Goal: Use online tool/utility: Utilize a website feature to perform a specific function

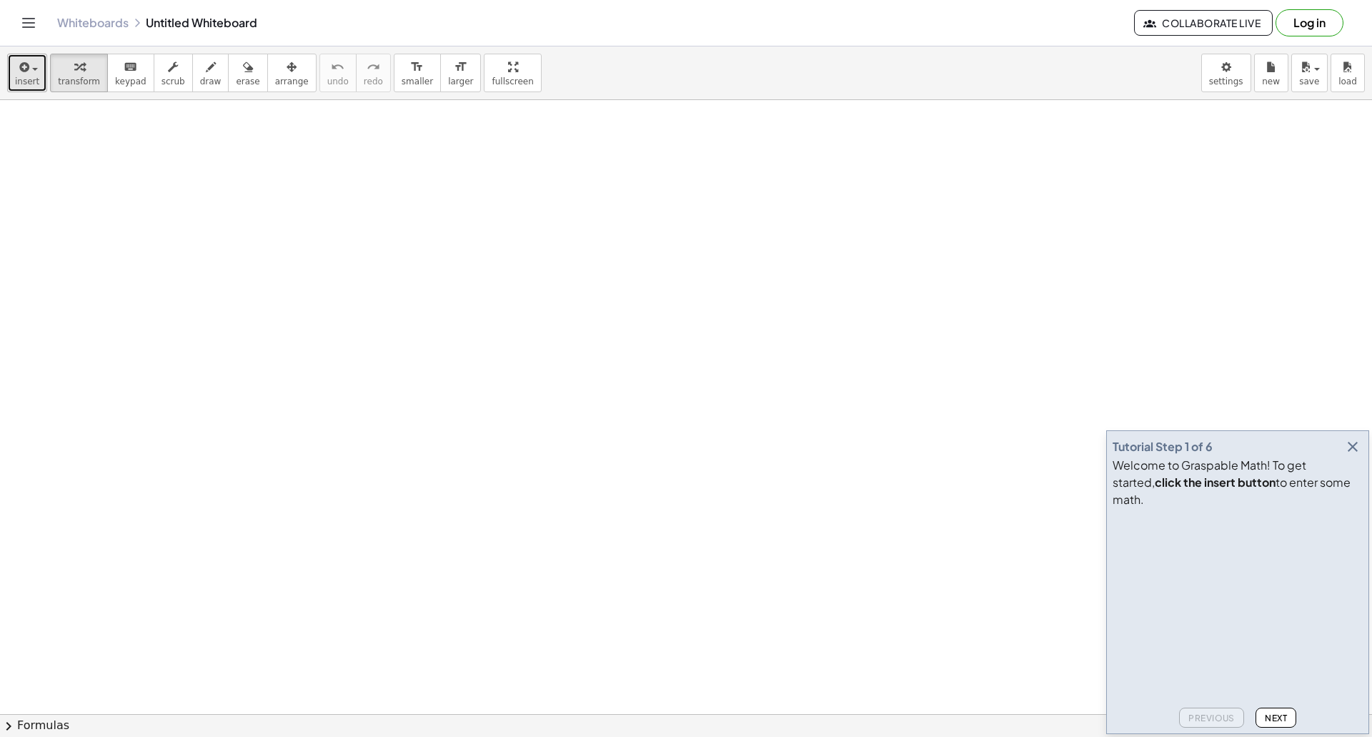
click at [27, 83] on span "insert" at bounding box center [27, 81] width 24 height 10
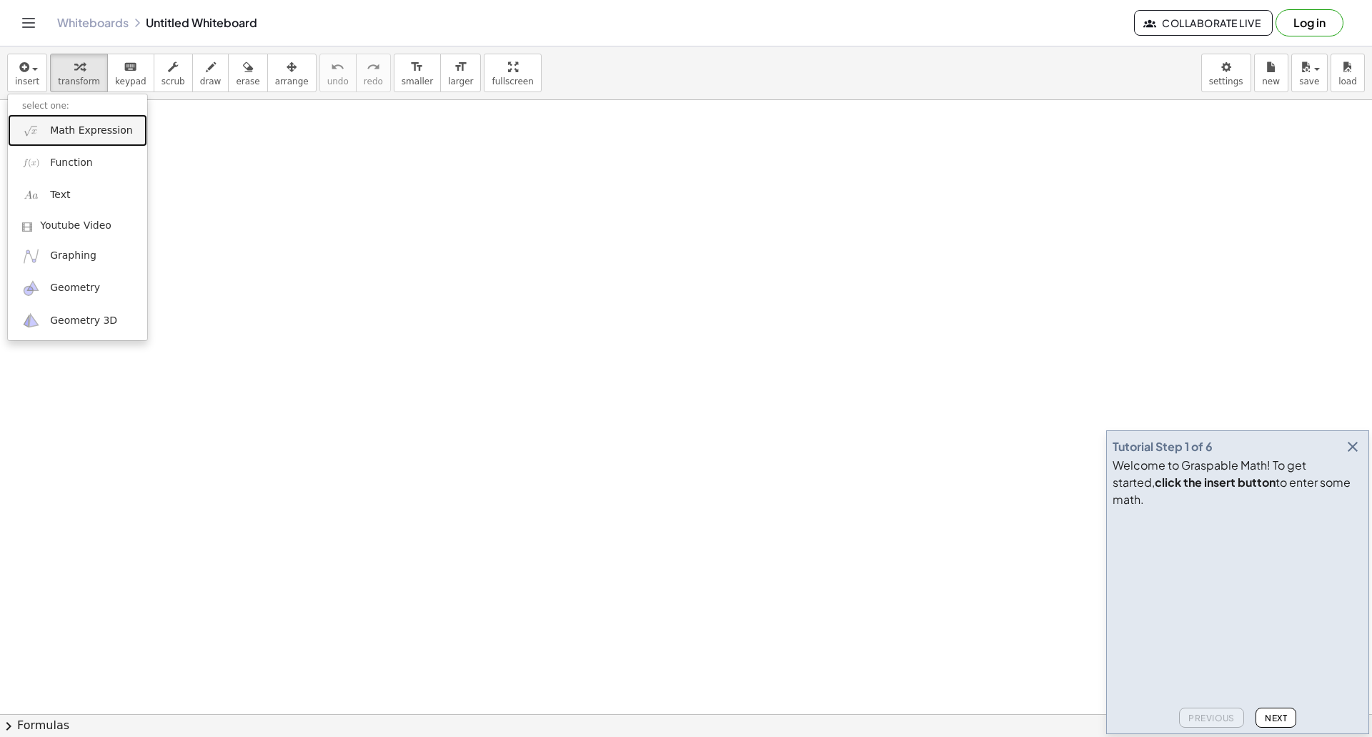
click at [76, 134] on span "Math Expression" at bounding box center [91, 131] width 82 height 14
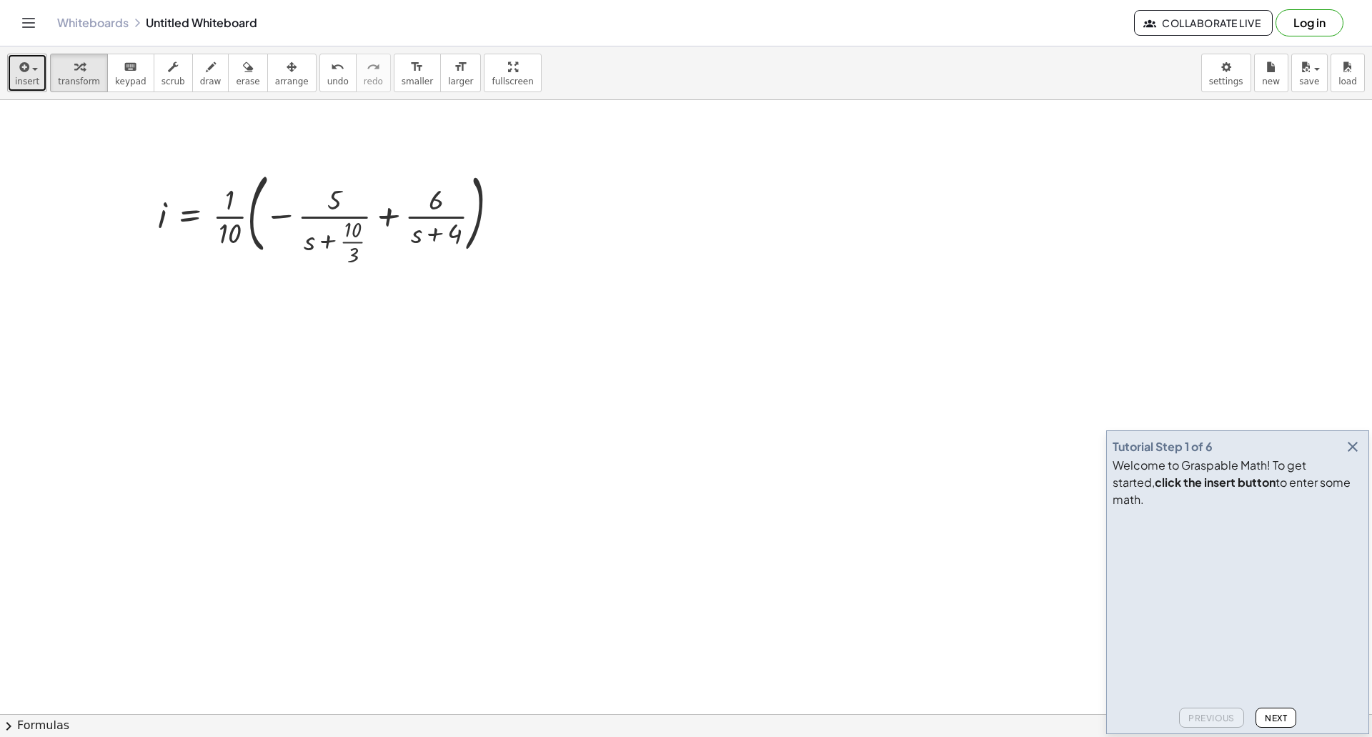
click at [19, 56] on button "insert" at bounding box center [27, 73] width 40 height 39
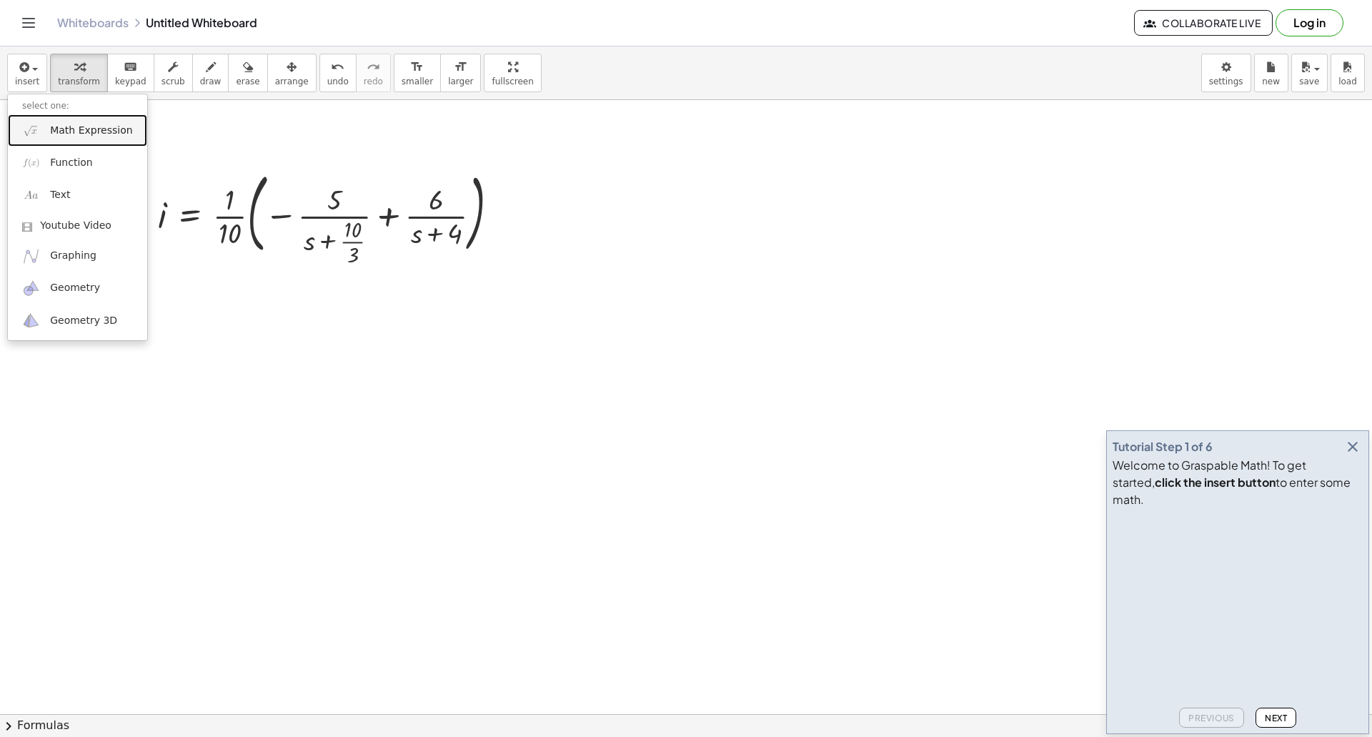
click at [79, 124] on span "Math Expression" at bounding box center [91, 131] width 82 height 14
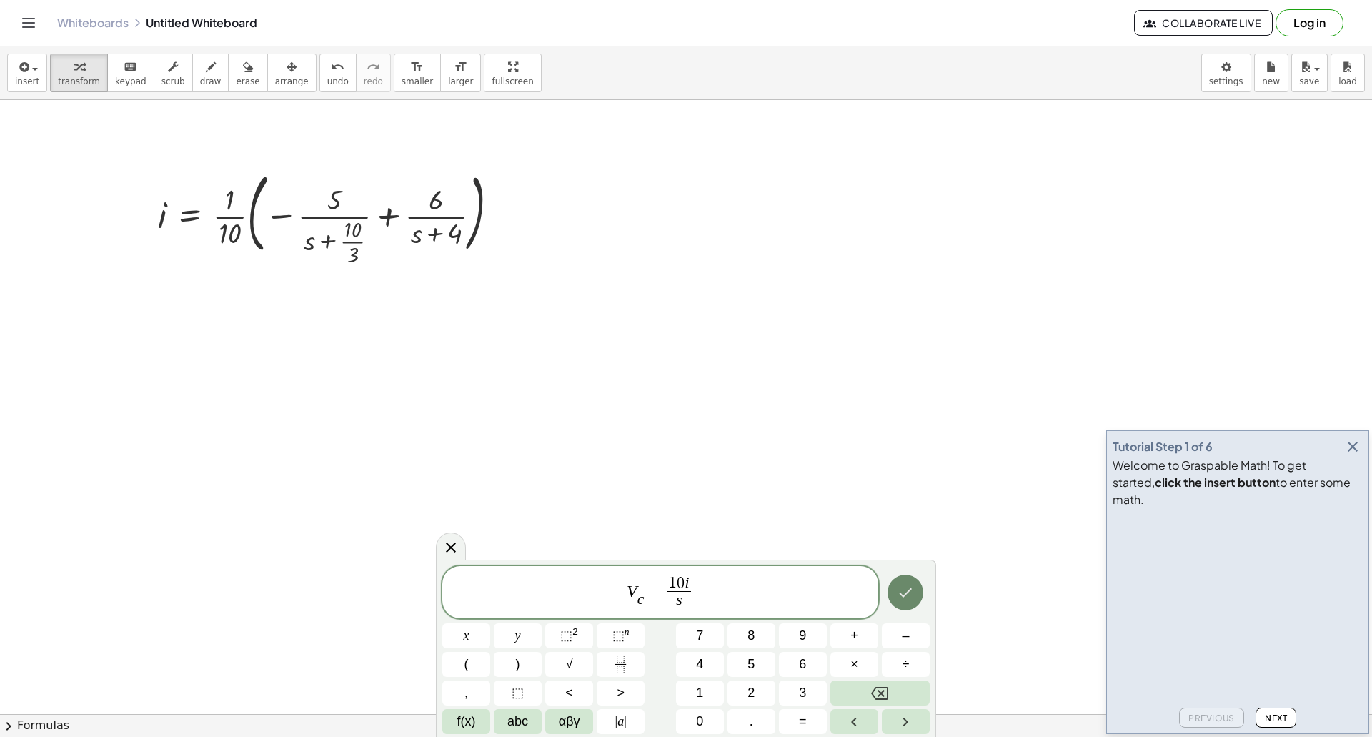
click at [912, 590] on icon "Done" at bounding box center [905, 592] width 17 height 17
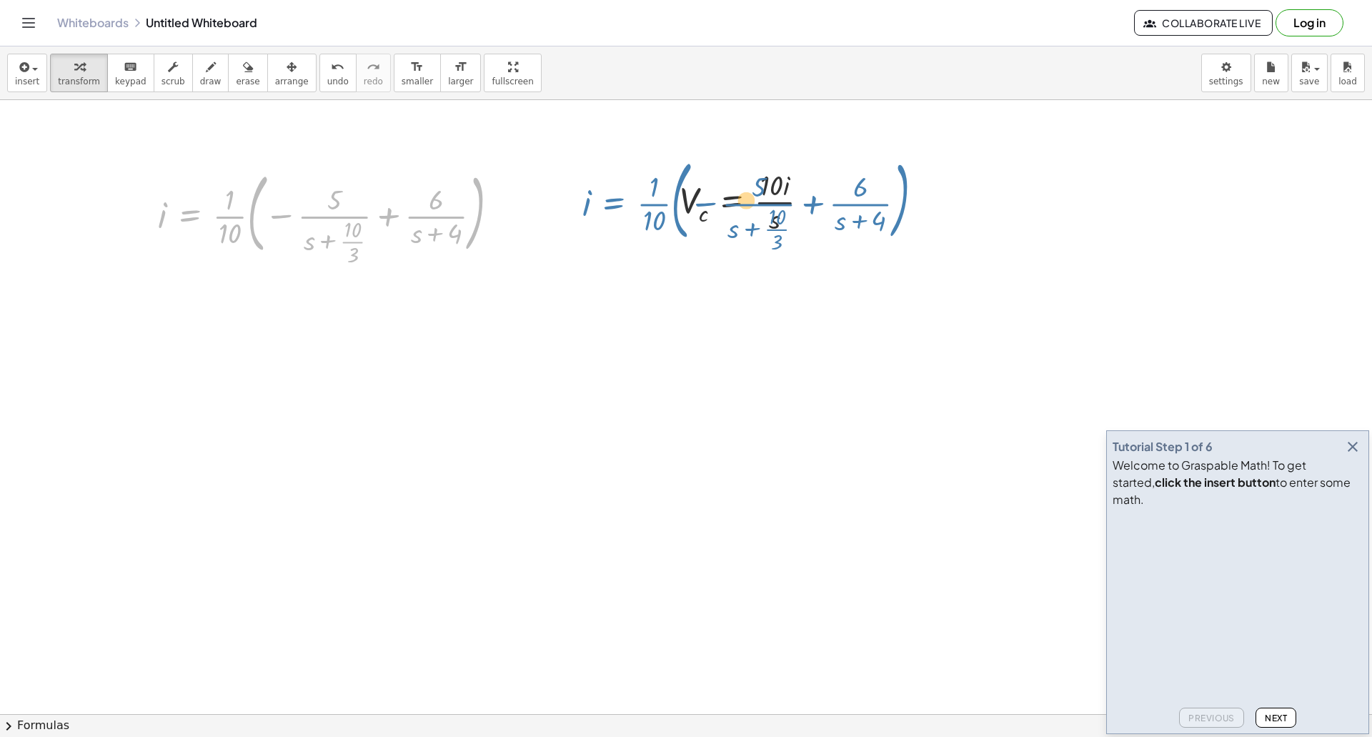
drag, startPoint x: 170, startPoint y: 224, endPoint x: 377, endPoint y: 214, distance: 207.4
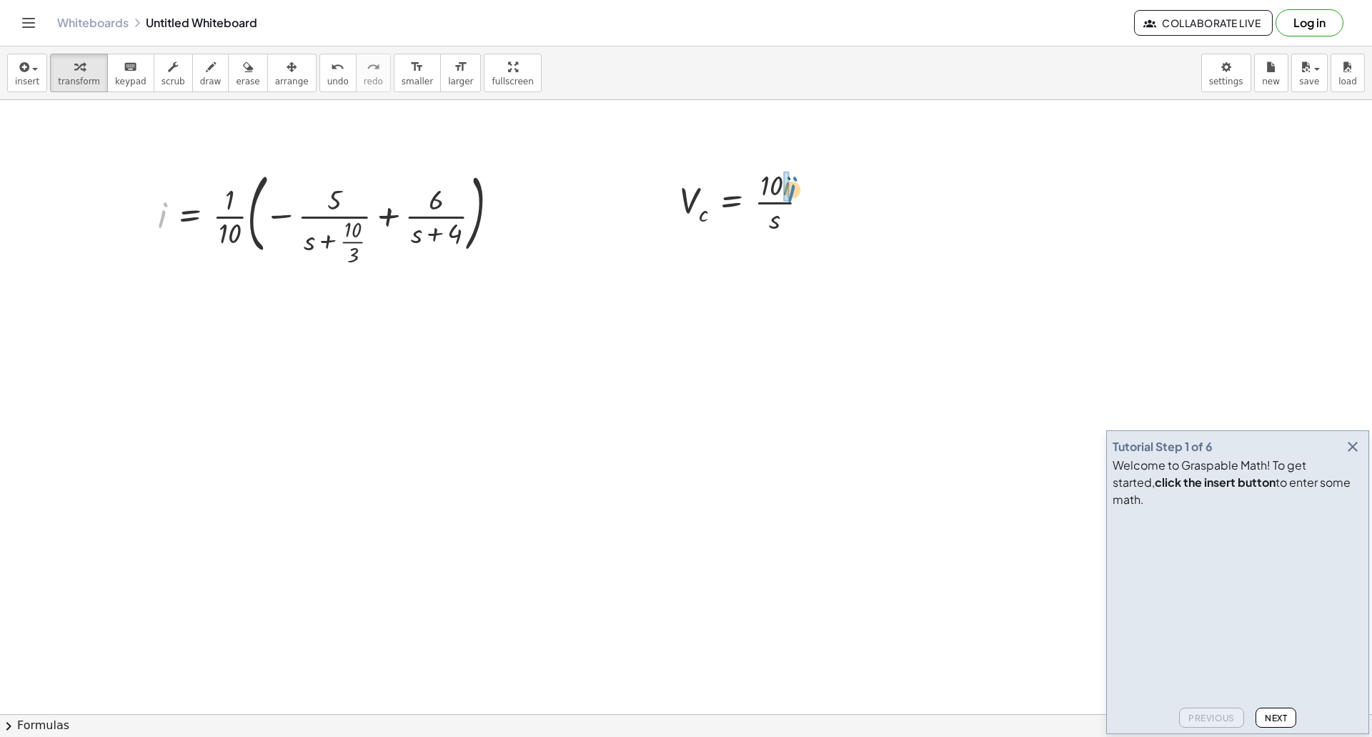
drag, startPoint x: 164, startPoint y: 215, endPoint x: 786, endPoint y: 187, distance: 622.2
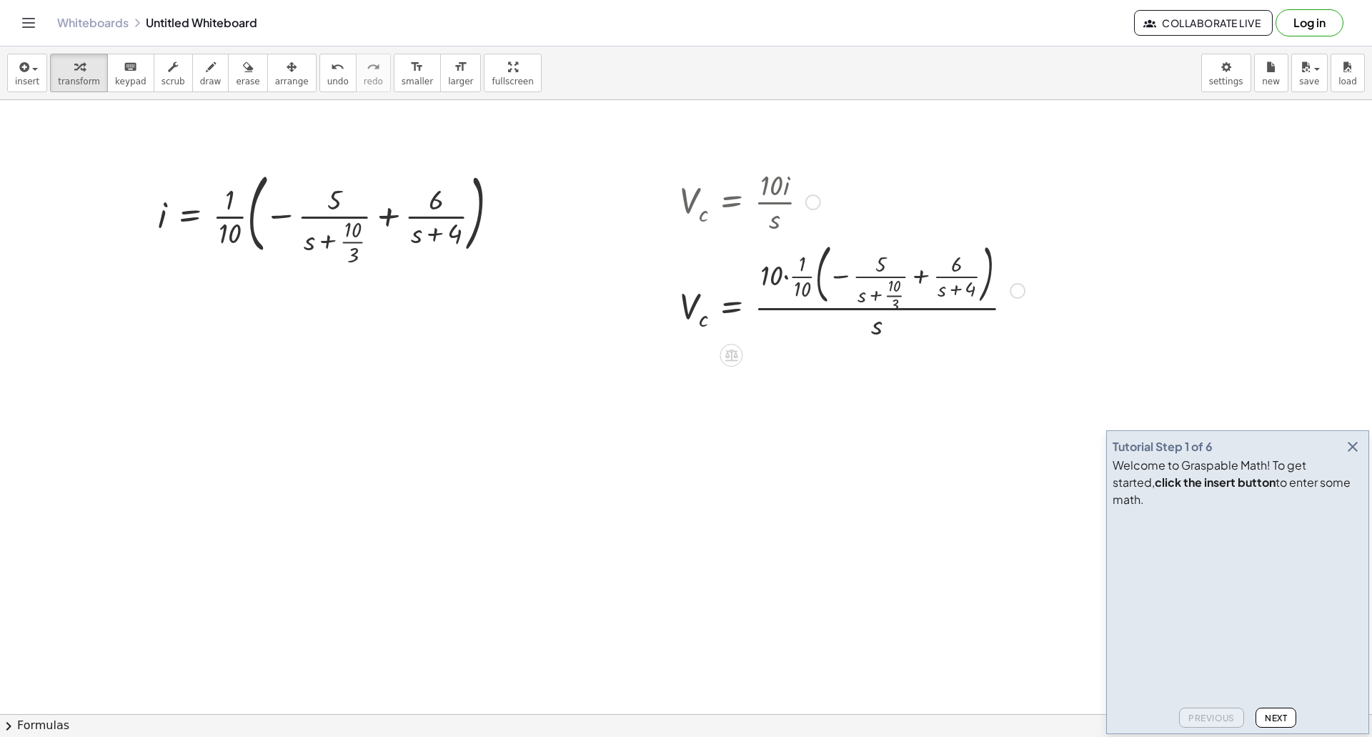
click at [784, 279] on div at bounding box center [851, 289] width 359 height 106
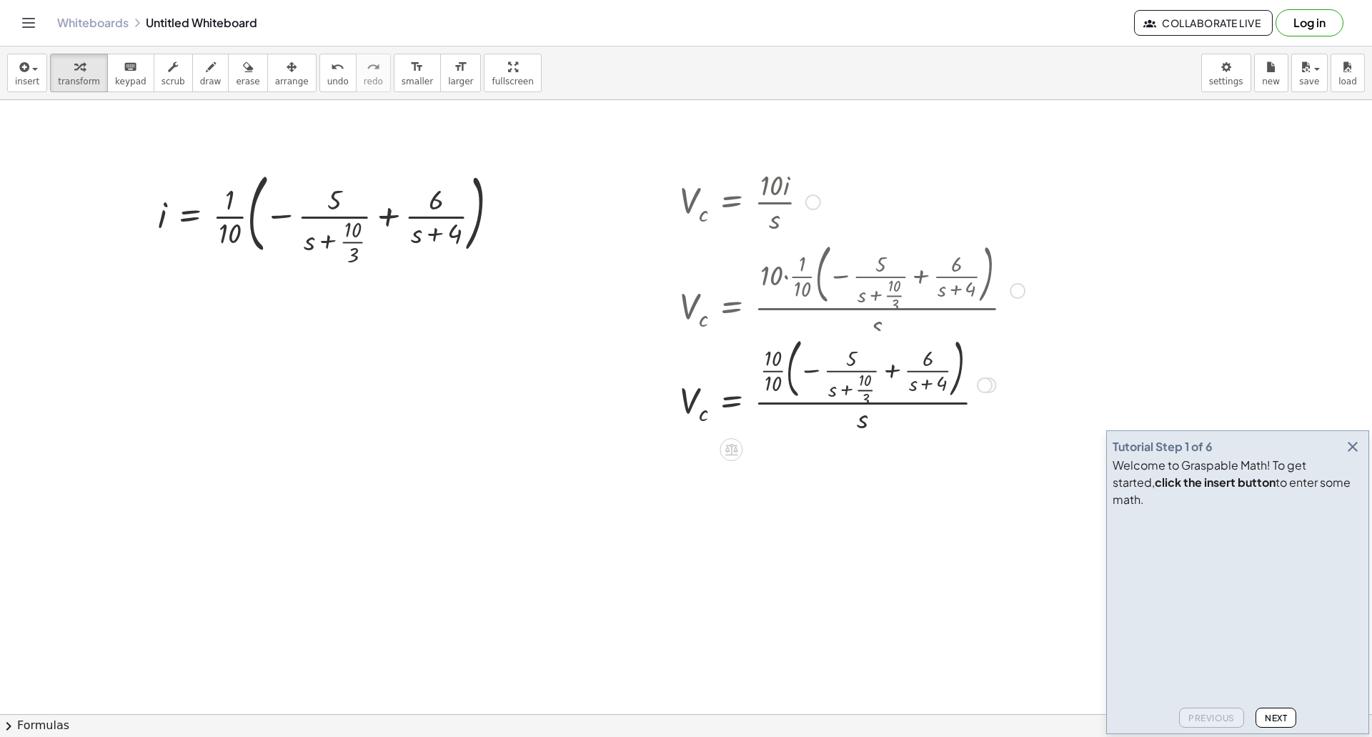
click at [776, 276] on div at bounding box center [851, 289] width 359 height 106
click at [777, 390] on div at bounding box center [851, 395] width 359 height 106
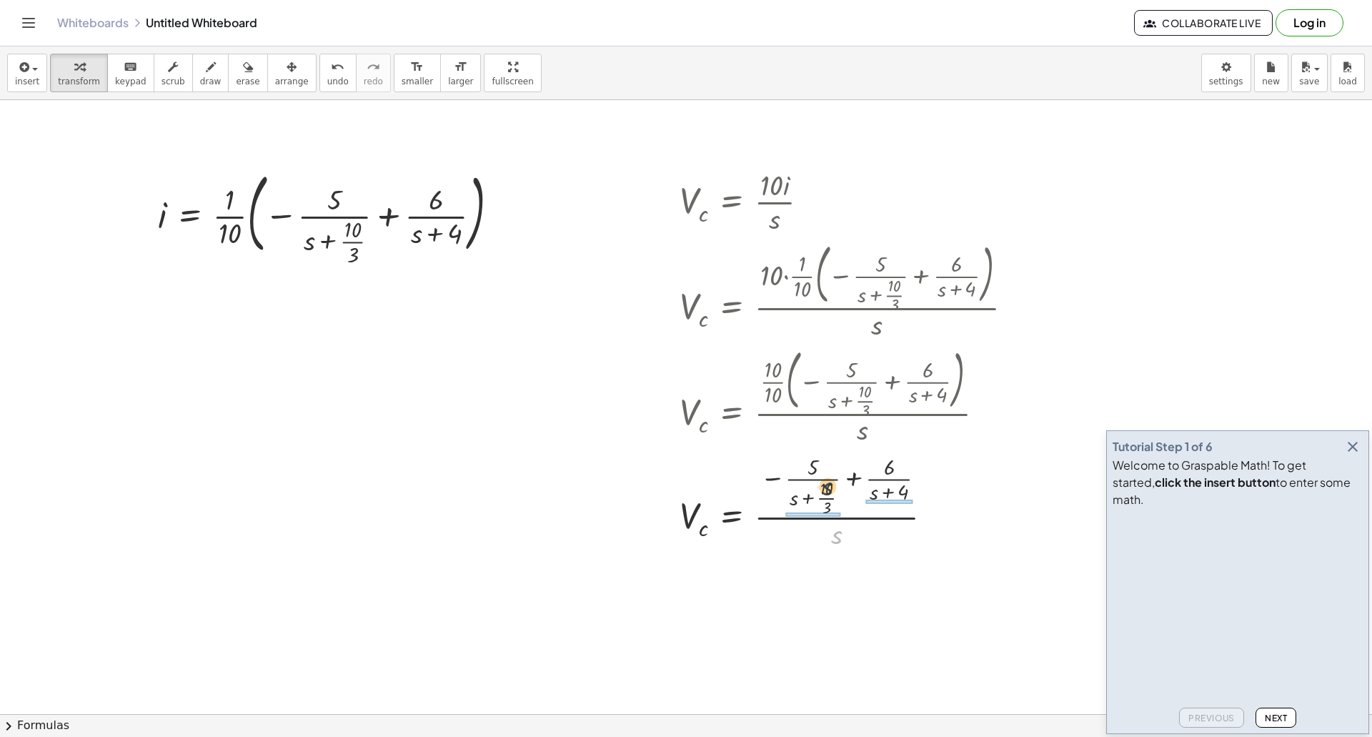
drag, startPoint x: 834, startPoint y: 513, endPoint x: 831, endPoint y: 487, distance: 26.7
click at [831, 487] on div at bounding box center [851, 500] width 359 height 101
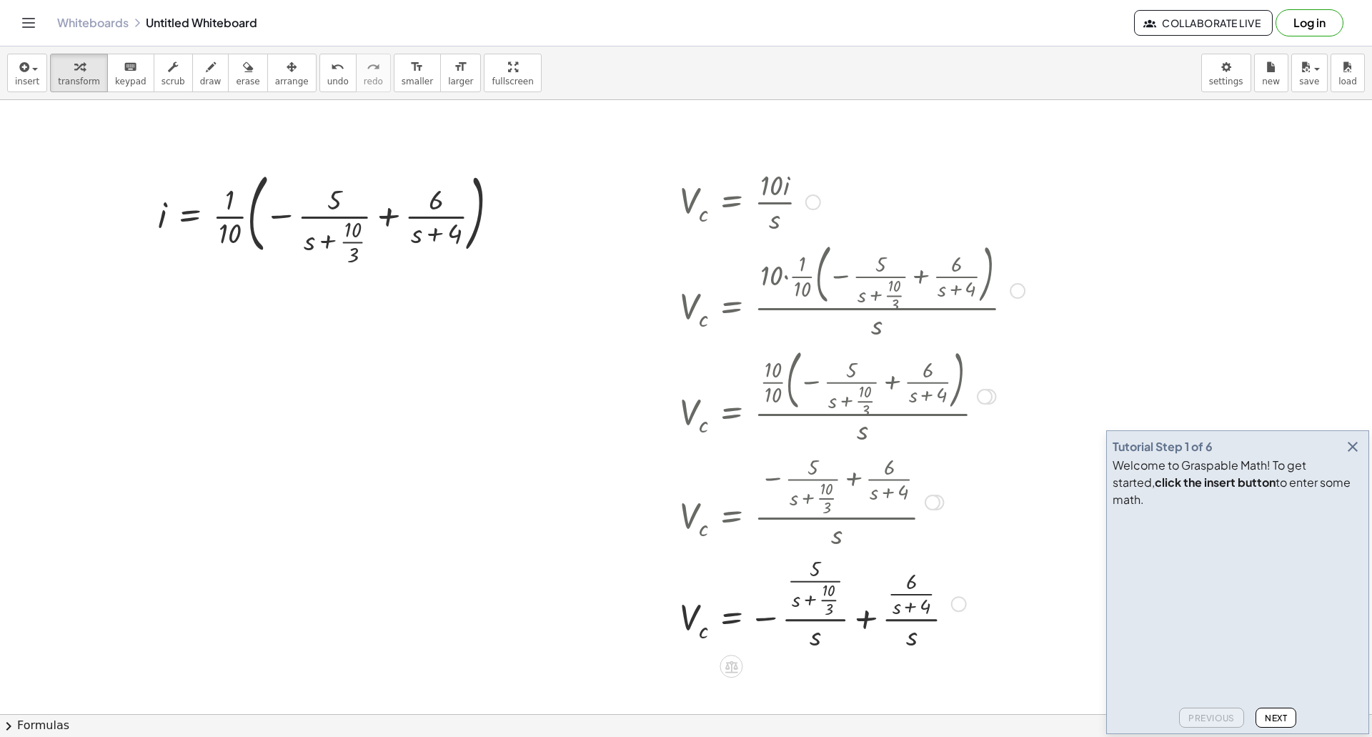
click at [817, 648] on div at bounding box center [851, 602] width 359 height 101
drag, startPoint x: 816, startPoint y: 636, endPoint x: 798, endPoint y: 607, distance: 34.3
click at [798, 607] on div at bounding box center [851, 602] width 359 height 101
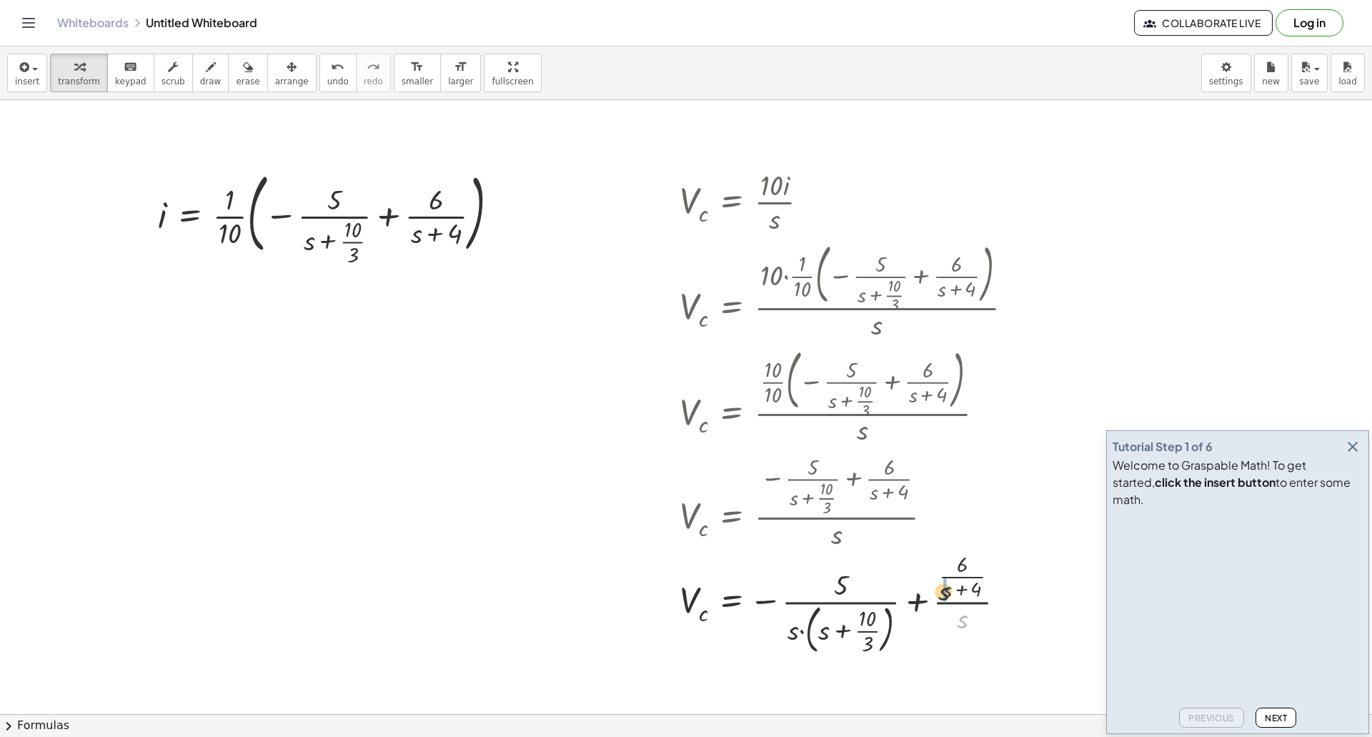
drag, startPoint x: 962, startPoint y: 628, endPoint x: 943, endPoint y: 597, distance: 35.9
click at [941, 598] on div at bounding box center [851, 602] width 359 height 110
drag, startPoint x: 945, startPoint y: 620, endPoint x: 795, endPoint y: 636, distance: 150.8
click at [1353, 455] on icon "button" at bounding box center [1352, 446] width 17 height 17
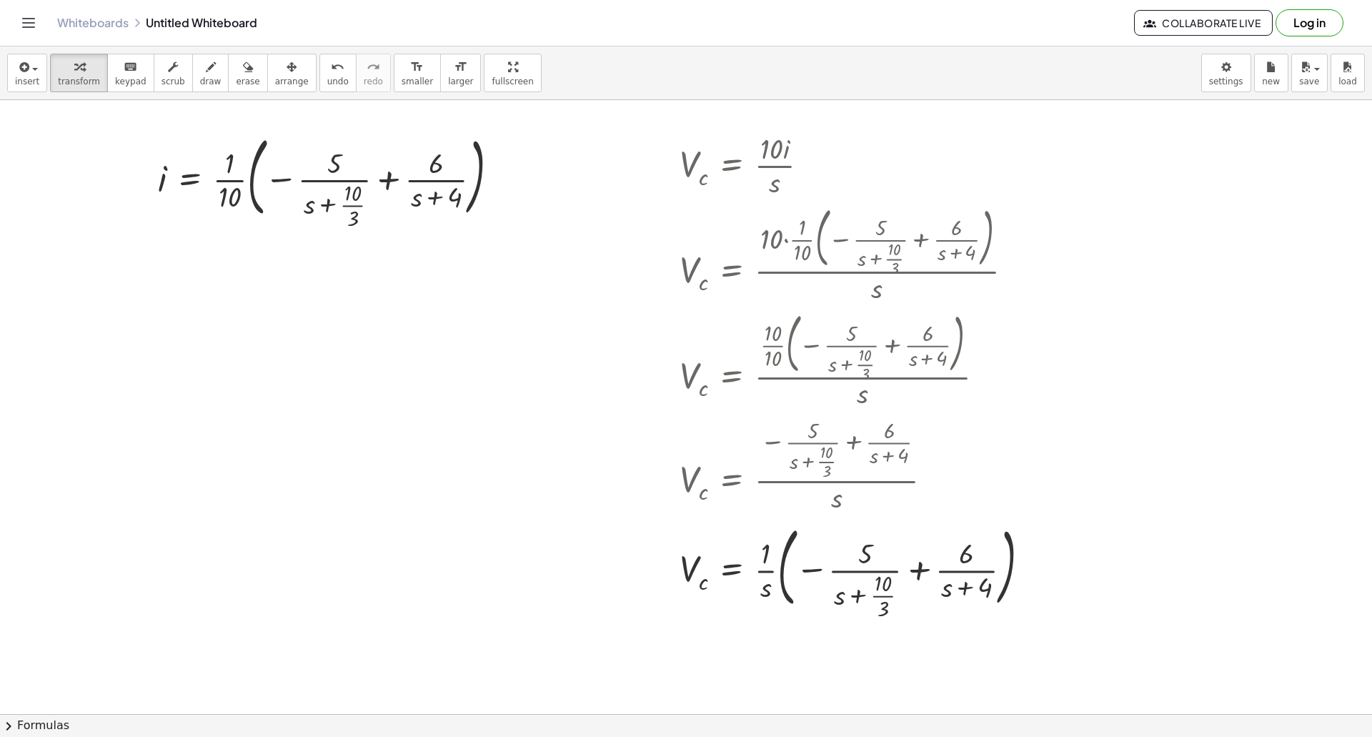
scroll to position [143, 0]
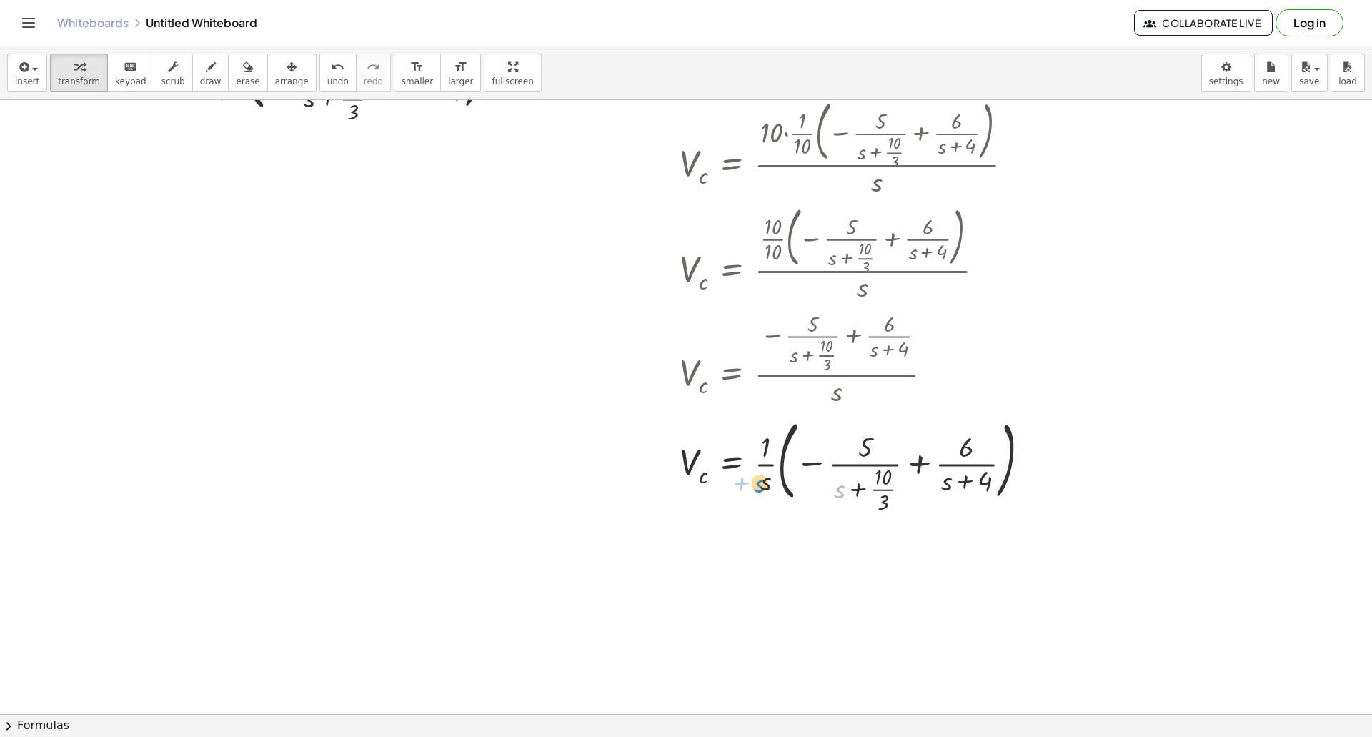
drag, startPoint x: 812, startPoint y: 494, endPoint x: 767, endPoint y: 492, distance: 45.1
click at [764, 490] on div at bounding box center [860, 459] width 376 height 94
click at [764, 486] on div at bounding box center [860, 459] width 376 height 94
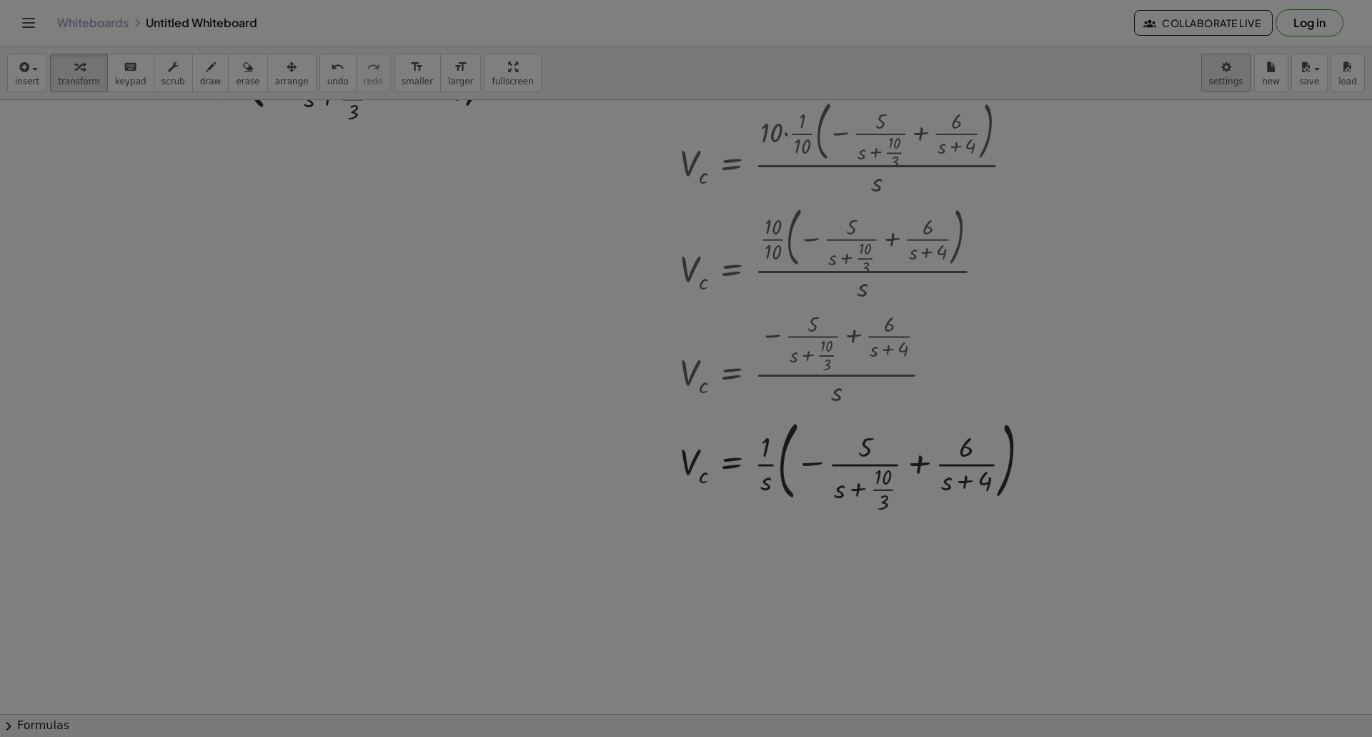
click at [1230, 84] on body "Graspable Math Activities Whiteboards Classes v1.32.0 | Privacy policy © 2025 |…" at bounding box center [686, 368] width 1372 height 737
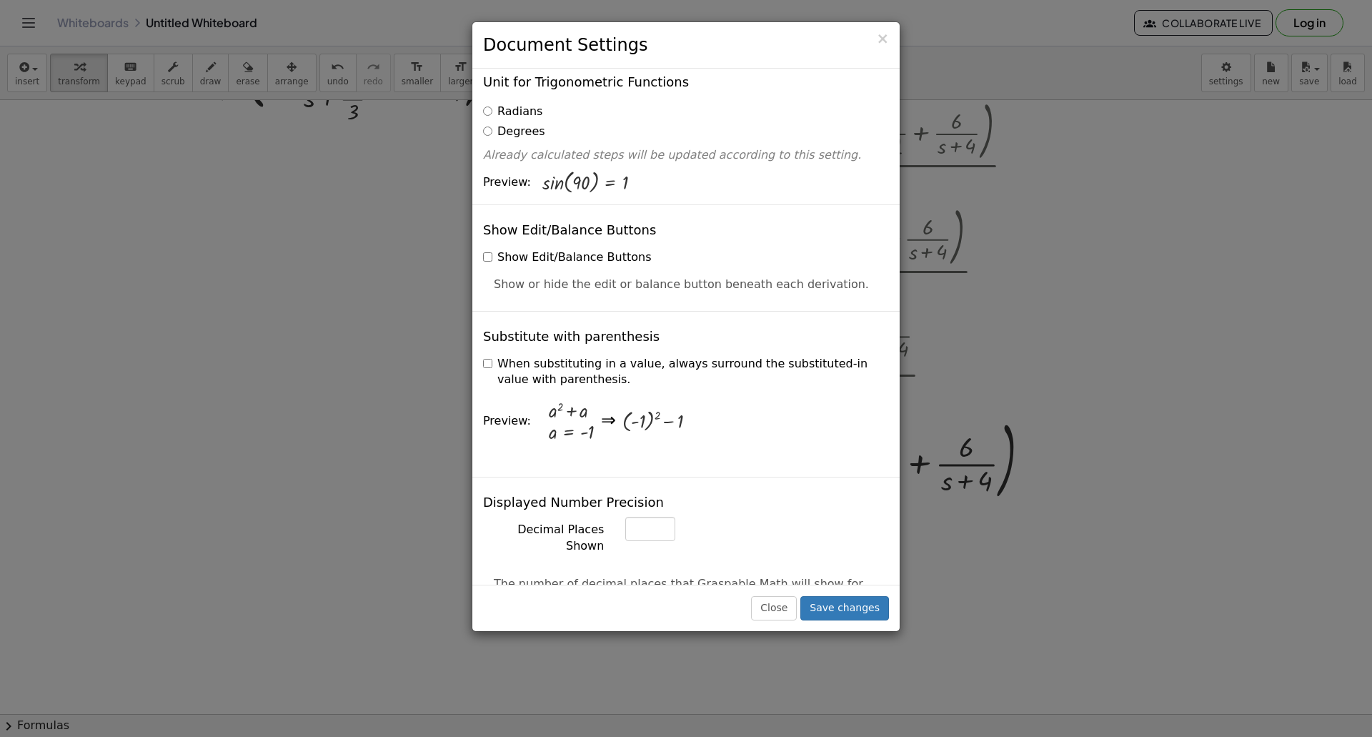
scroll to position [214, 0]
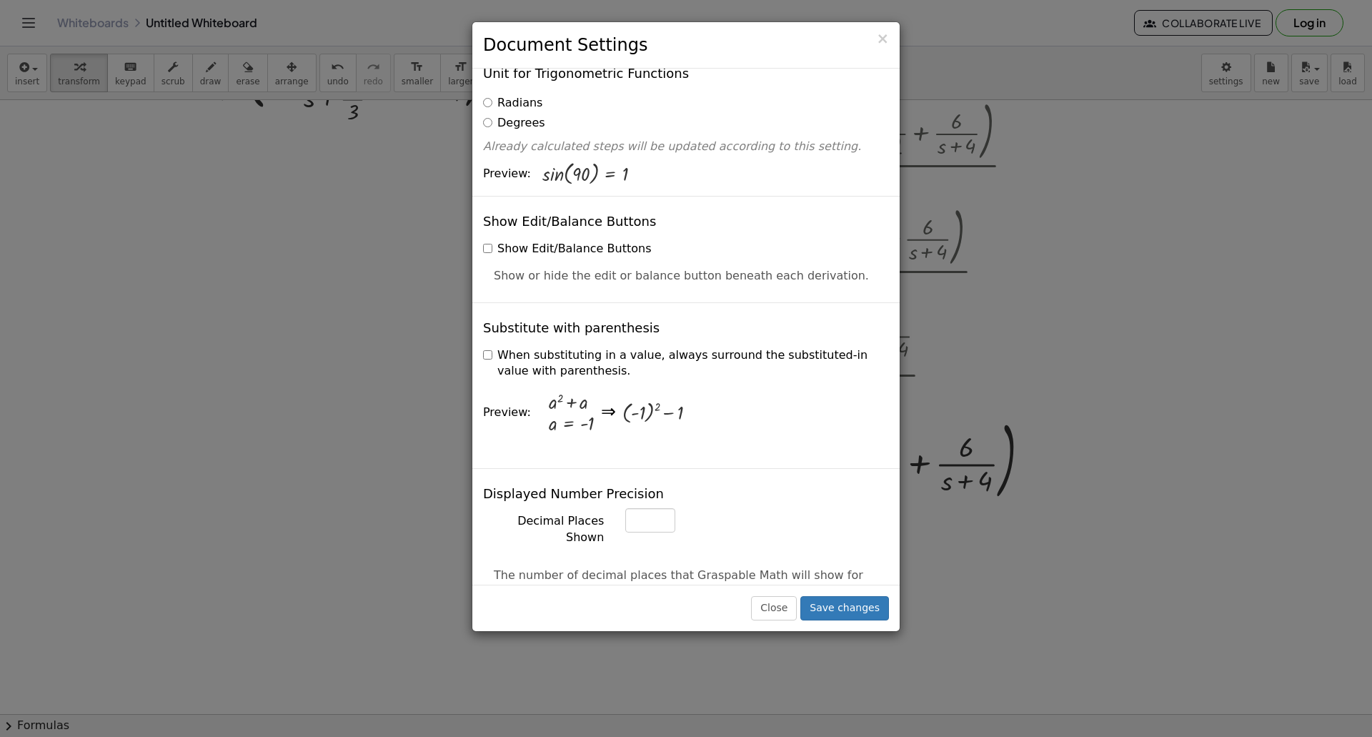
click at [877, 36] on h3 "Document Settings" at bounding box center [686, 45] width 406 height 24
click at [872, 46] on h3 "Document Settings" at bounding box center [686, 45] width 406 height 24
click at [882, 39] on span "×" at bounding box center [882, 38] width 13 height 17
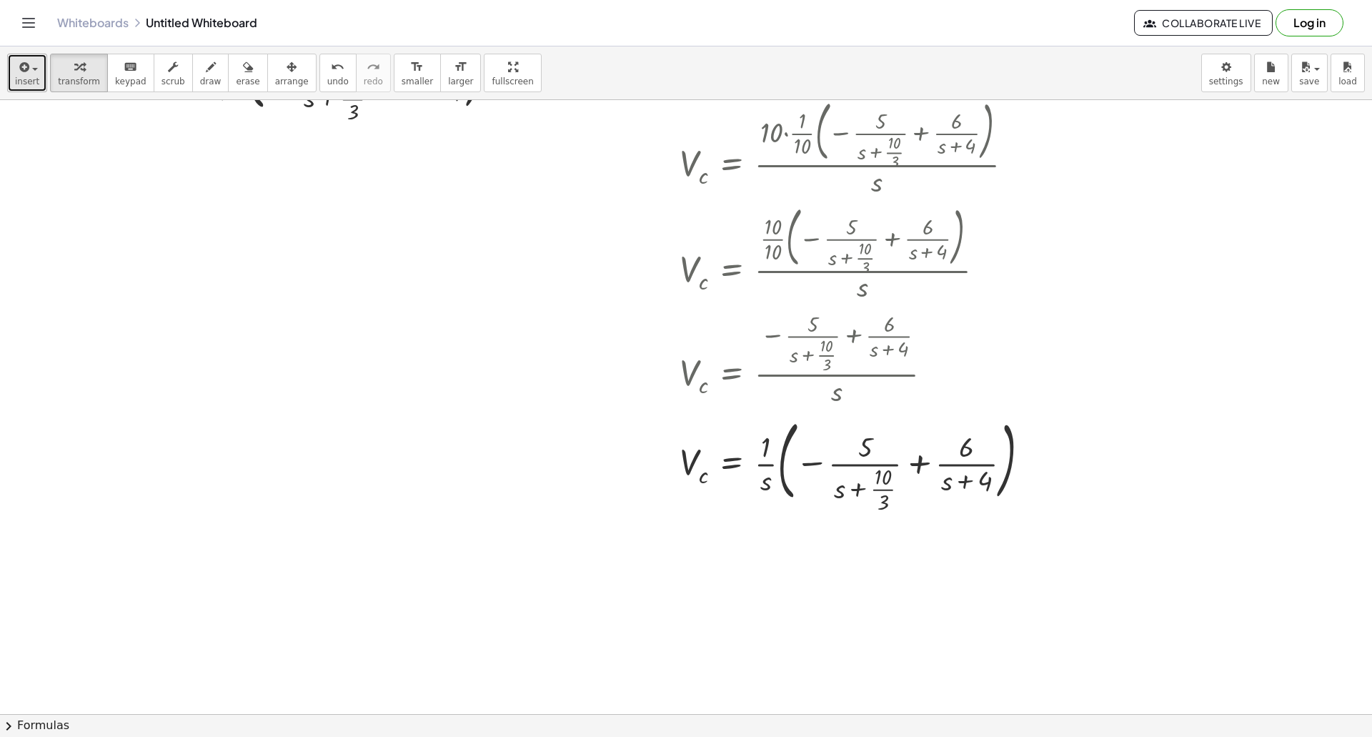
click at [27, 70] on icon "button" at bounding box center [22, 67] width 13 height 17
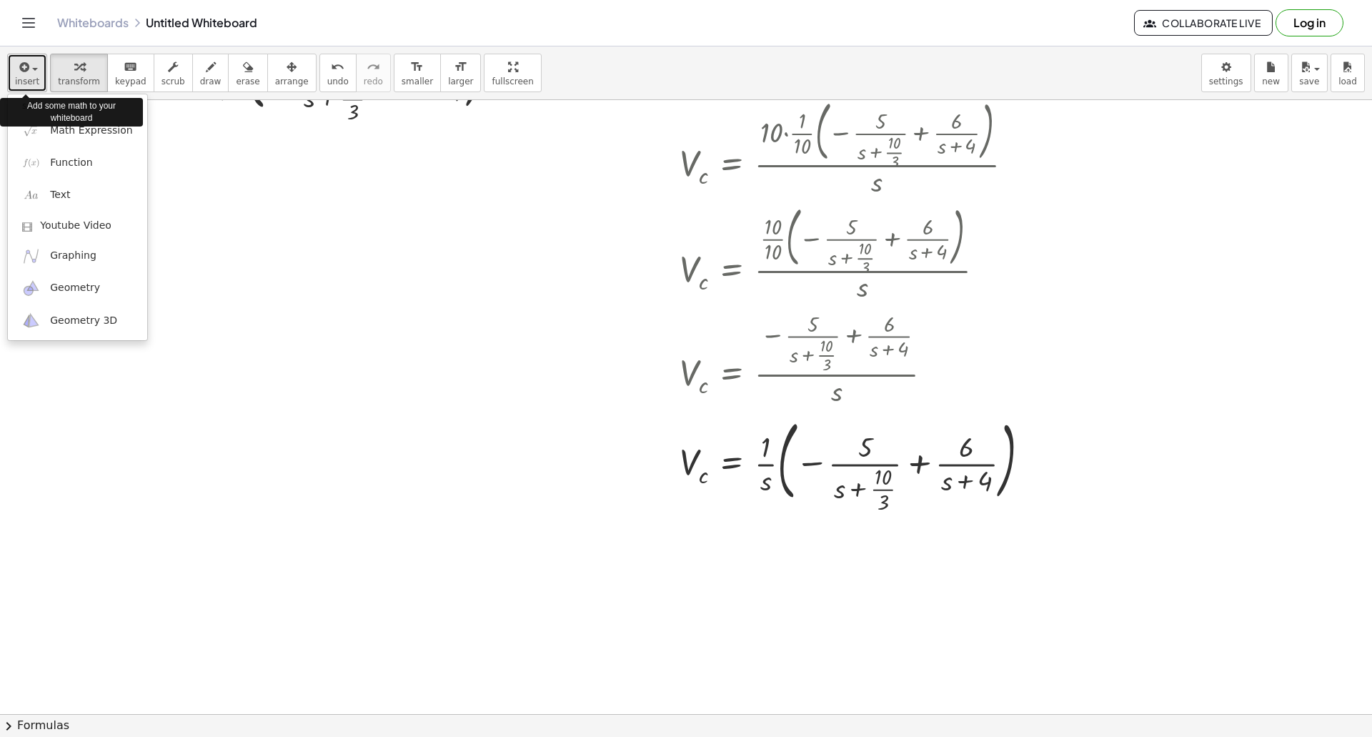
click at [27, 70] on icon "button" at bounding box center [22, 67] width 13 height 17
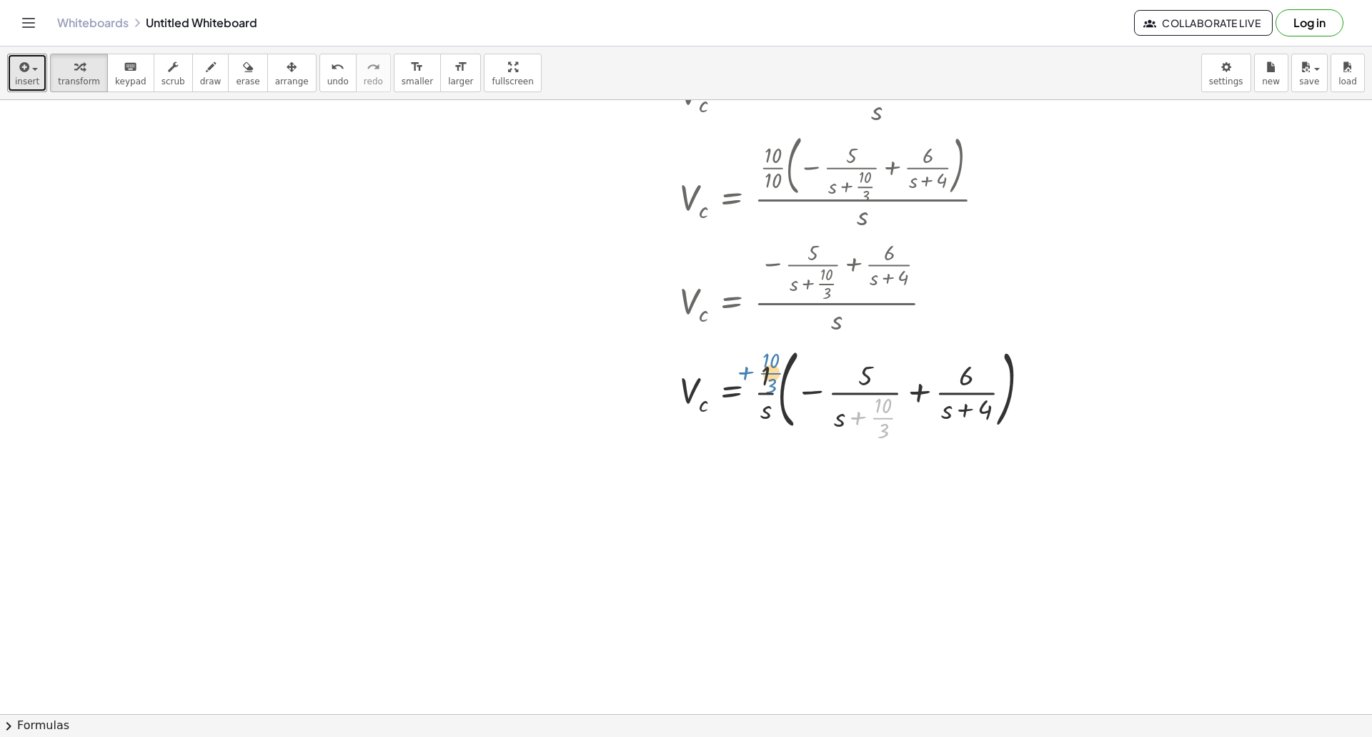
drag, startPoint x: 857, startPoint y: 422, endPoint x: 762, endPoint y: 387, distance: 101.3
click at [750, 381] on div at bounding box center [860, 388] width 376 height 94
click at [917, 391] on div at bounding box center [860, 388] width 376 height 94
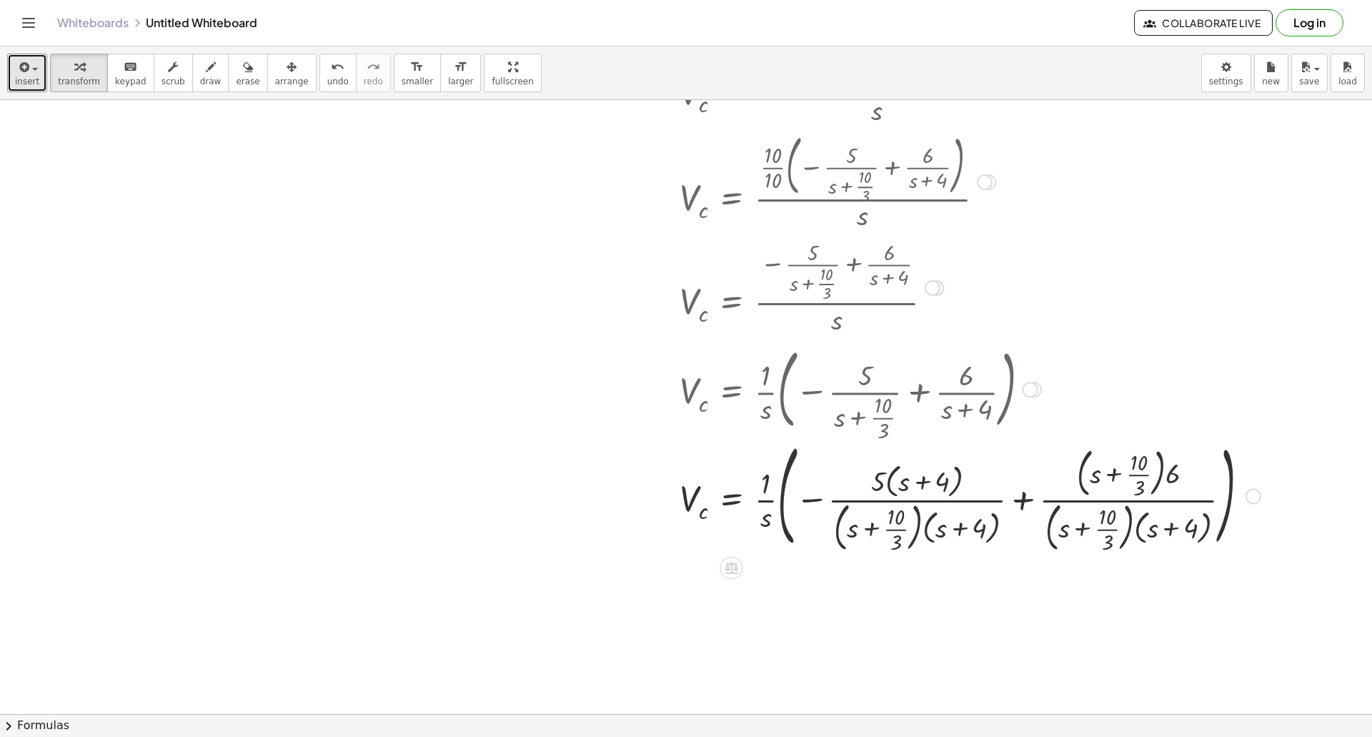
click at [807, 499] on div at bounding box center [969, 494] width 595 height 119
drag, startPoint x: 765, startPoint y: 501, endPoint x: 845, endPoint y: 506, distance: 80.2
click at [845, 506] on div at bounding box center [969, 494] width 595 height 119
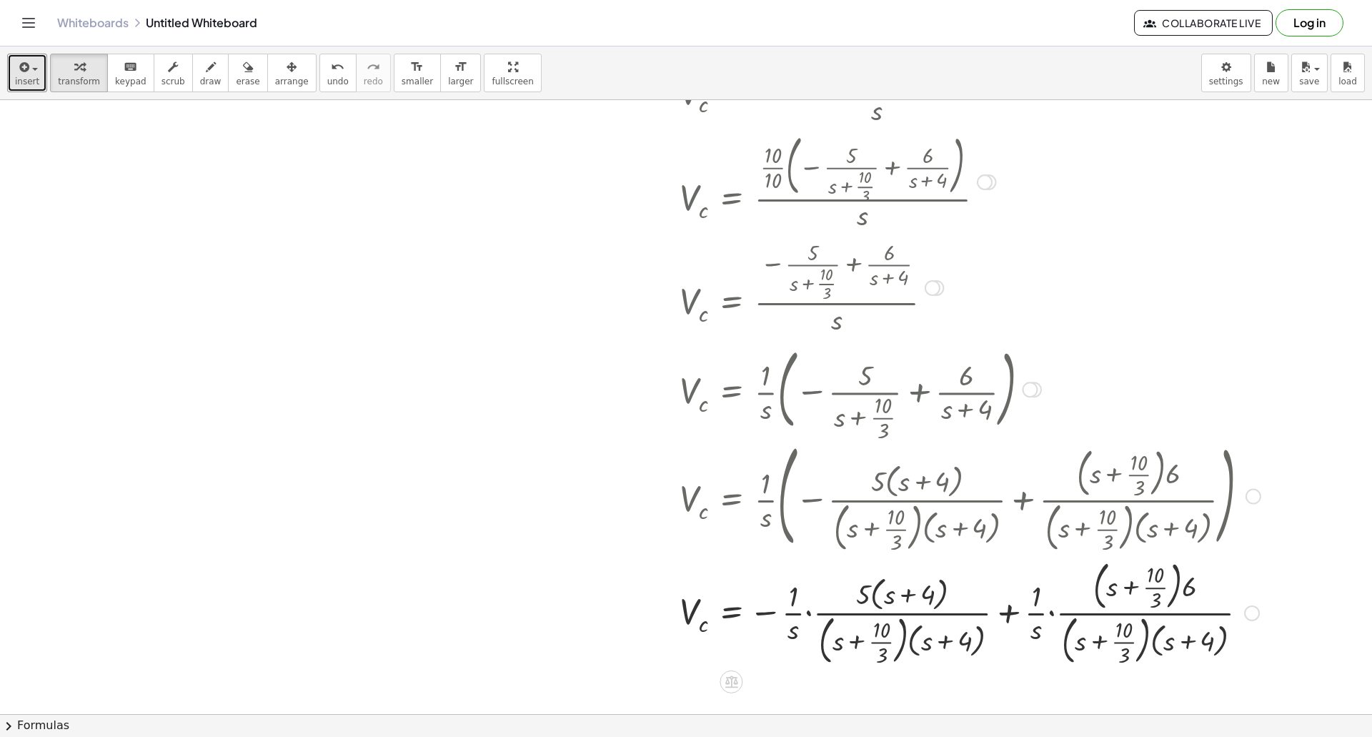
click at [812, 619] on div at bounding box center [969, 611] width 595 height 114
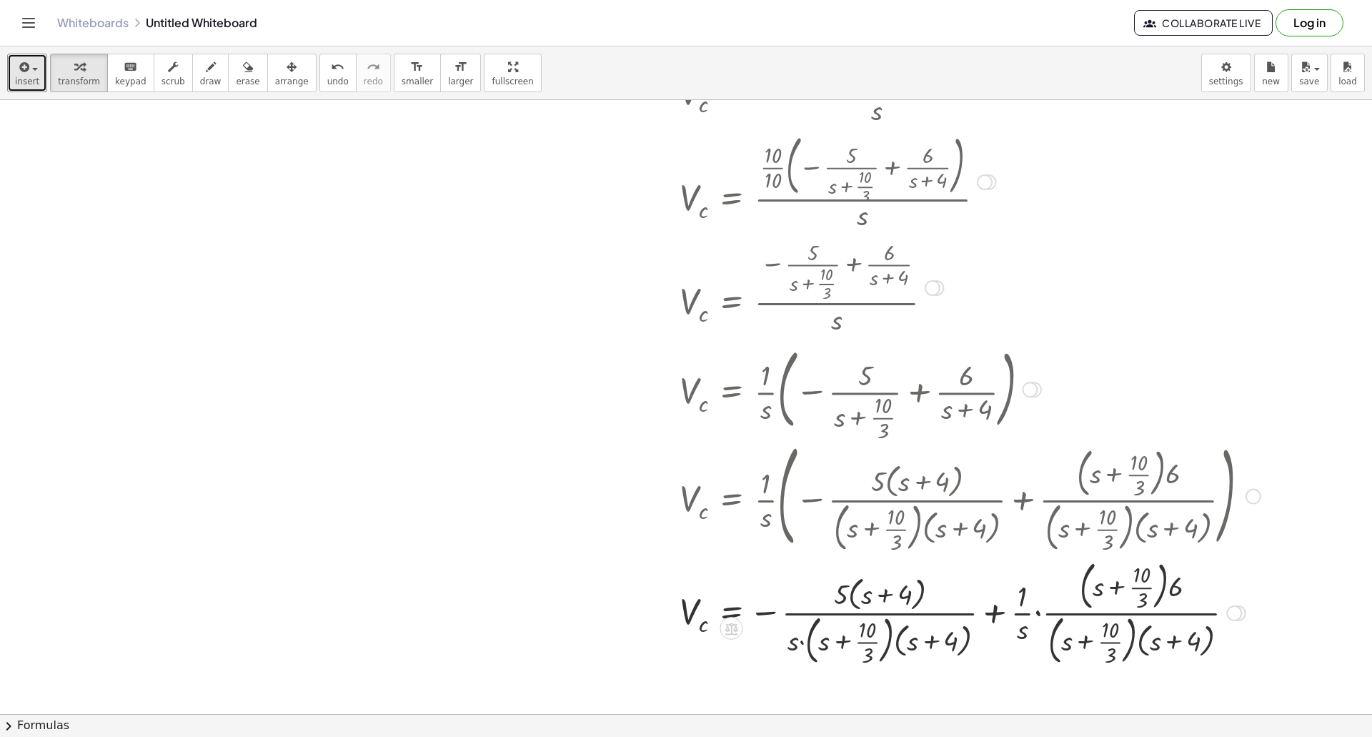
click at [1026, 614] on div at bounding box center [969, 611] width 595 height 114
click at [1038, 612] on div at bounding box center [969, 611] width 595 height 114
click at [997, 614] on div at bounding box center [969, 611] width 595 height 114
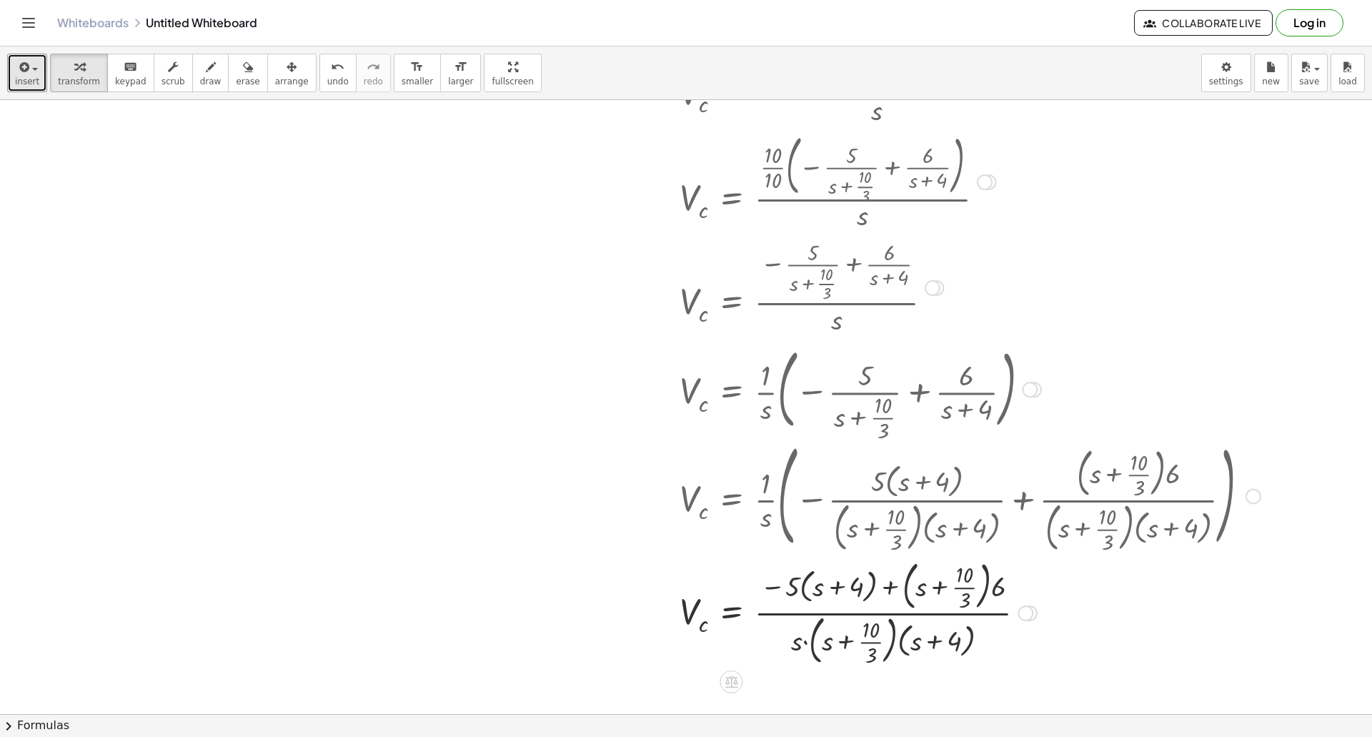
click at [887, 587] on div at bounding box center [969, 611] width 595 height 114
click at [914, 588] on div at bounding box center [969, 611] width 595 height 114
click at [802, 587] on div at bounding box center [969, 611] width 595 height 114
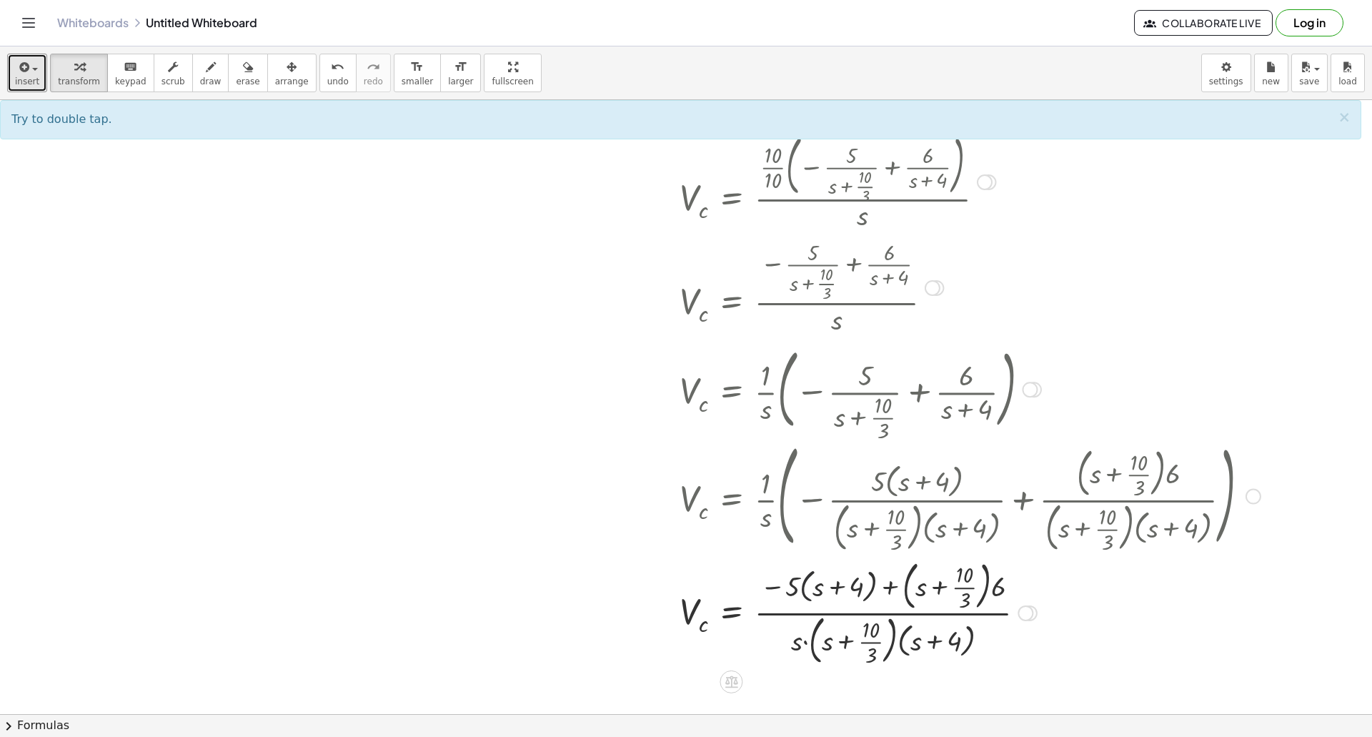
drag, startPoint x: 797, startPoint y: 587, endPoint x: 839, endPoint y: 589, distance: 42.9
click at [839, 589] on div at bounding box center [969, 611] width 595 height 114
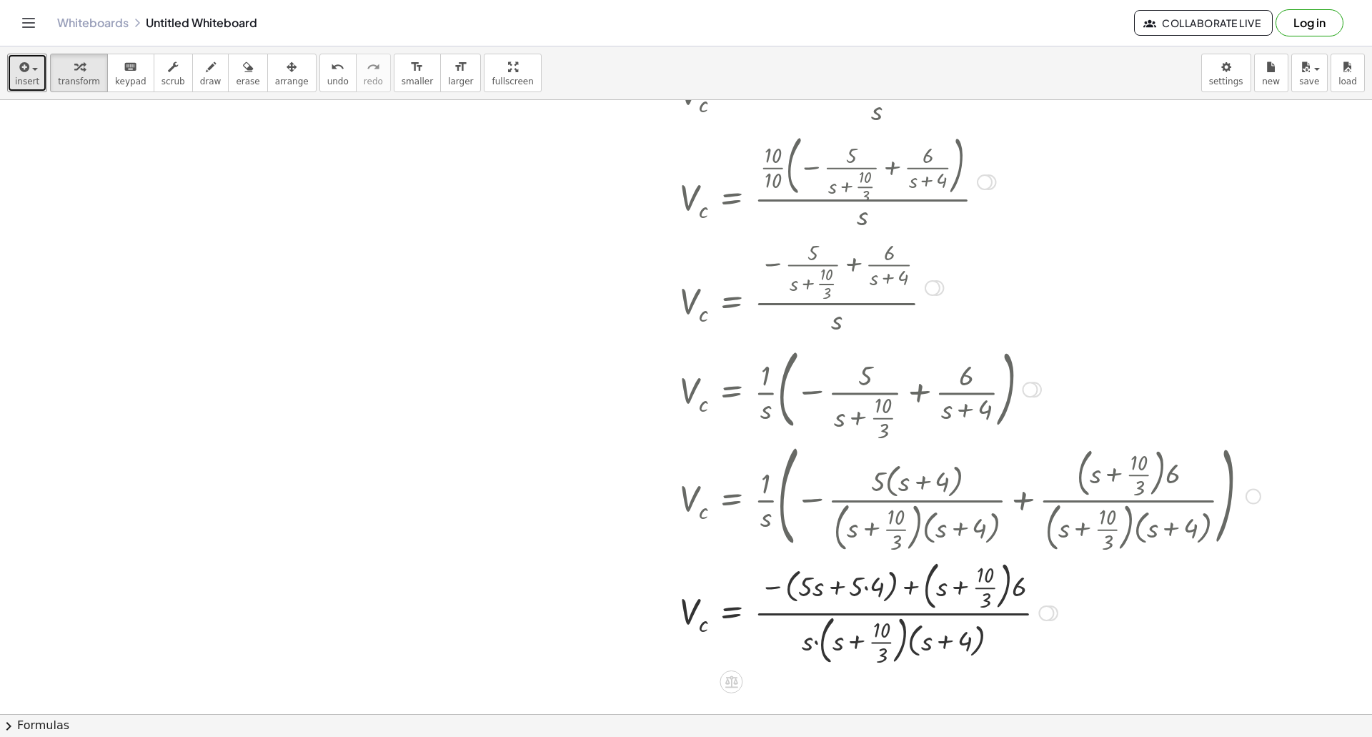
click at [801, 592] on div at bounding box center [969, 611] width 595 height 114
click at [894, 594] on div at bounding box center [969, 611] width 595 height 114
click at [879, 584] on div at bounding box center [969, 611] width 595 height 114
drag, startPoint x: 904, startPoint y: 587, endPoint x: 937, endPoint y: 592, distance: 32.7
click at [926, 589] on div at bounding box center [969, 611] width 595 height 114
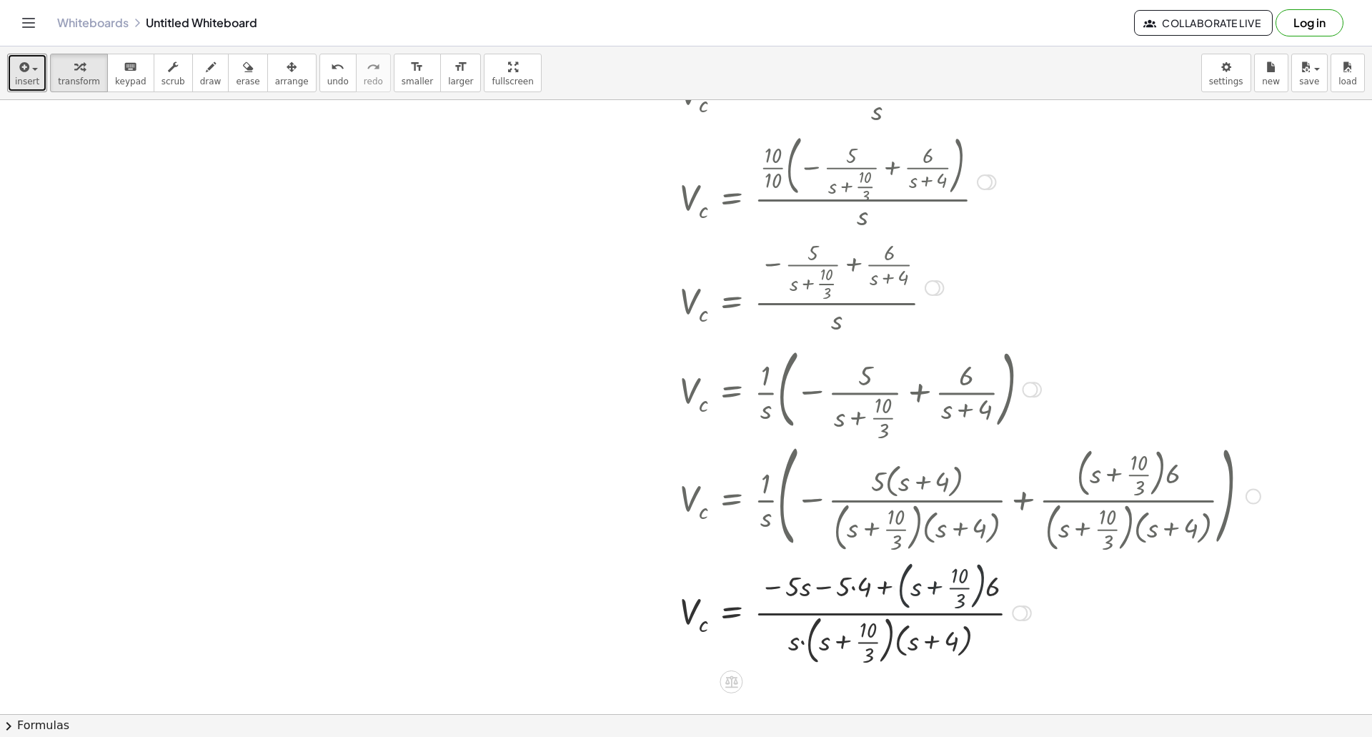
drag, startPoint x: 999, startPoint y: 589, endPoint x: 944, endPoint y: 589, distance: 54.3
click at [944, 589] on div at bounding box center [969, 611] width 595 height 114
click at [924, 589] on div at bounding box center [969, 612] width 595 height 110
click at [889, 590] on div at bounding box center [969, 612] width 595 height 110
click at [939, 587] on div at bounding box center [969, 612] width 595 height 110
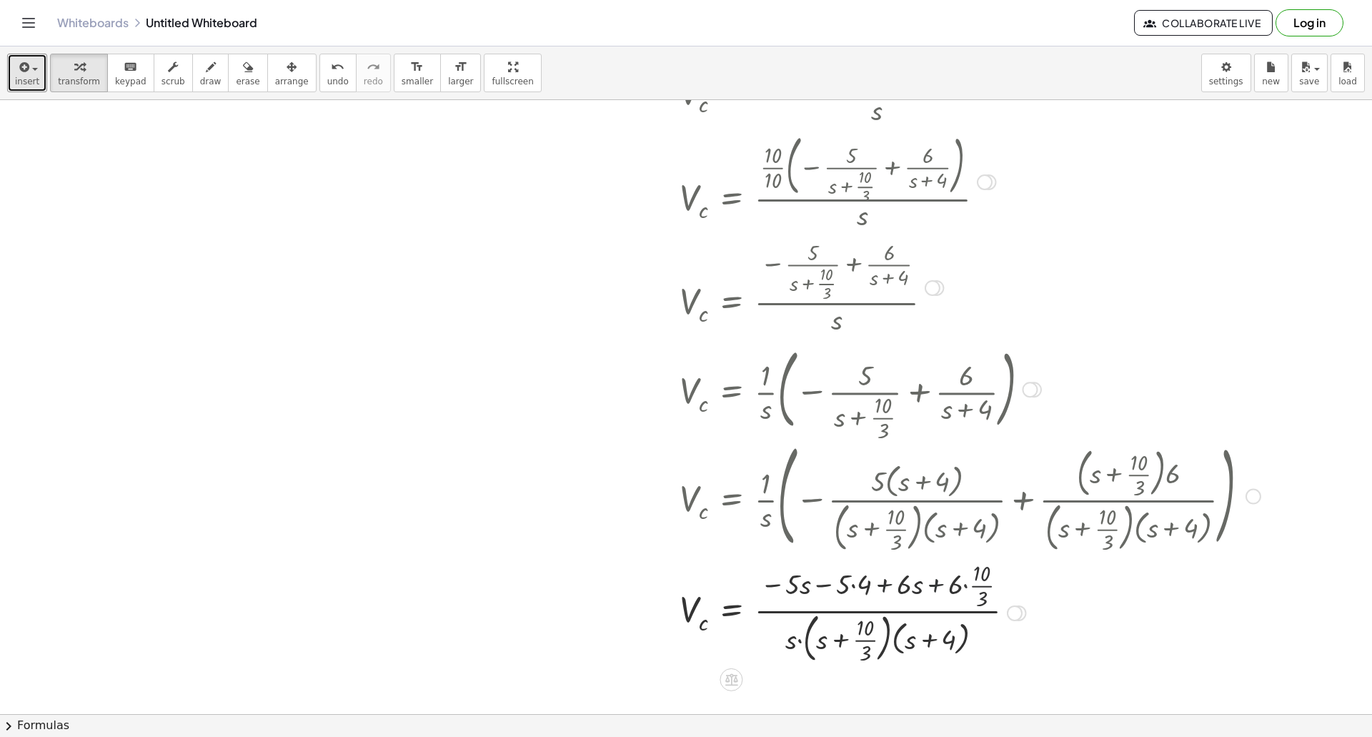
click at [879, 584] on div at bounding box center [969, 612] width 595 height 110
click at [837, 587] on div at bounding box center [969, 612] width 595 height 110
click at [859, 584] on div at bounding box center [969, 612] width 595 height 110
click at [828, 586] on div at bounding box center [969, 612] width 595 height 110
click at [786, 586] on div at bounding box center [969, 612] width 595 height 110
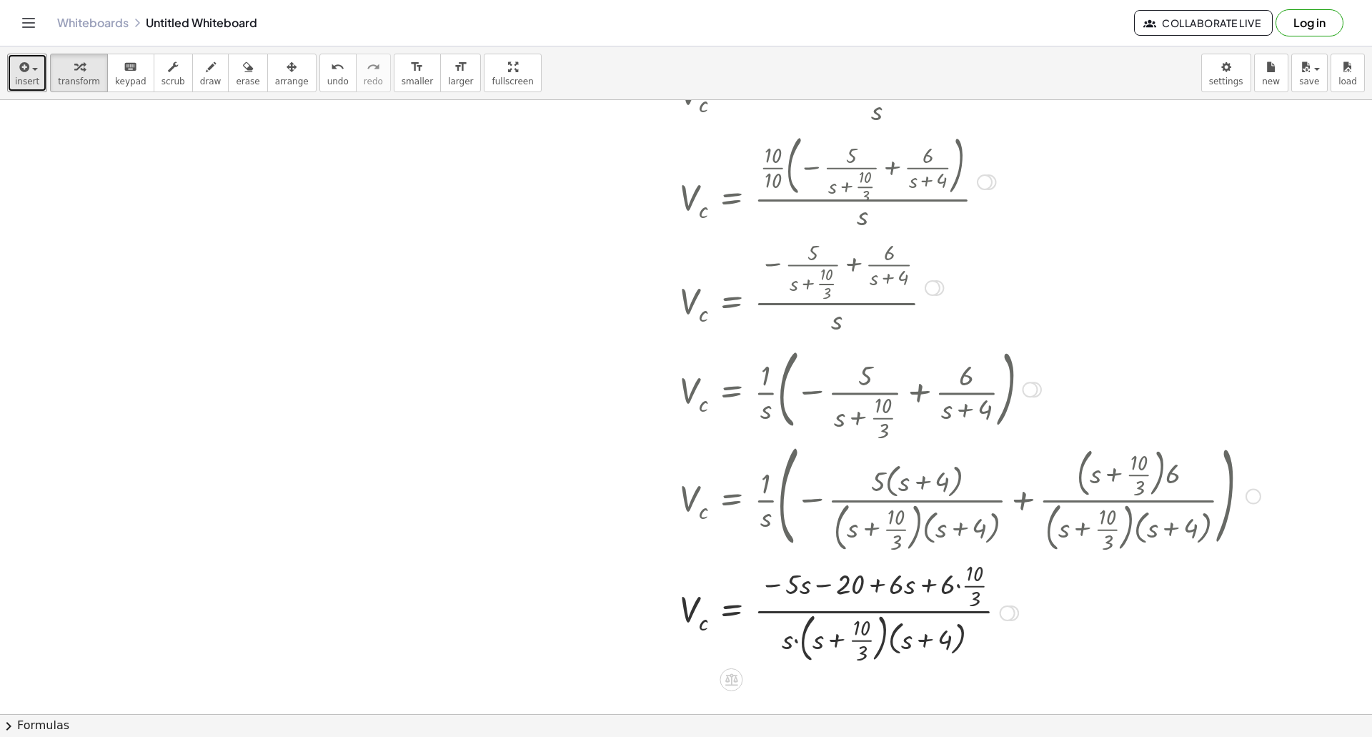
click at [887, 587] on div at bounding box center [969, 612] width 595 height 110
drag, startPoint x: 904, startPoint y: 584, endPoint x: 802, endPoint y: 587, distance: 101.5
drag, startPoint x: 894, startPoint y: 583, endPoint x: 850, endPoint y: 588, distance: 43.9
click at [850, 588] on div at bounding box center [969, 612] width 595 height 110
drag, startPoint x: 819, startPoint y: 584, endPoint x: 898, endPoint y: 587, distance: 78.6
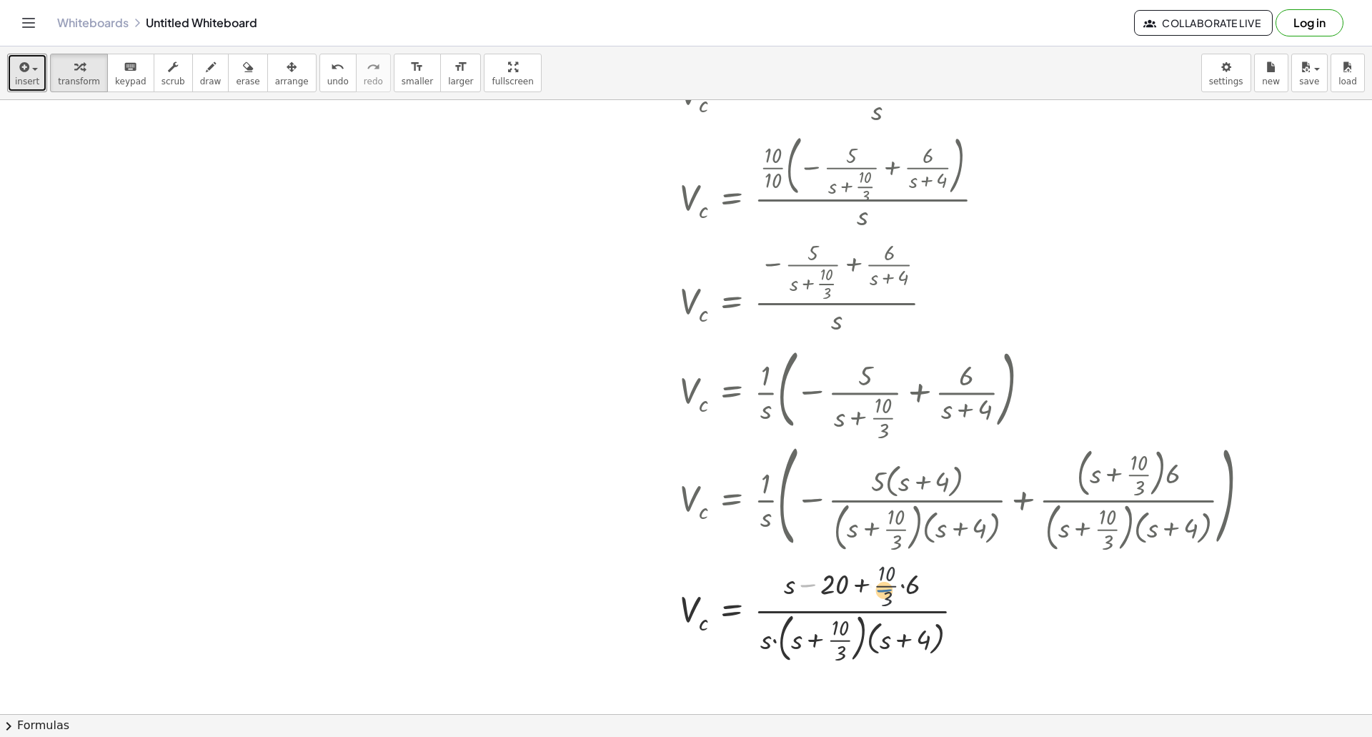
click at [900, 587] on div at bounding box center [969, 612] width 595 height 110
drag, startPoint x: 919, startPoint y: 587, endPoint x: 907, endPoint y: 589, distance: 13.0
click at [914, 589] on div at bounding box center [969, 612] width 595 height 110
click at [901, 587] on div at bounding box center [969, 612] width 595 height 110
click at [898, 578] on div at bounding box center [969, 612] width 595 height 110
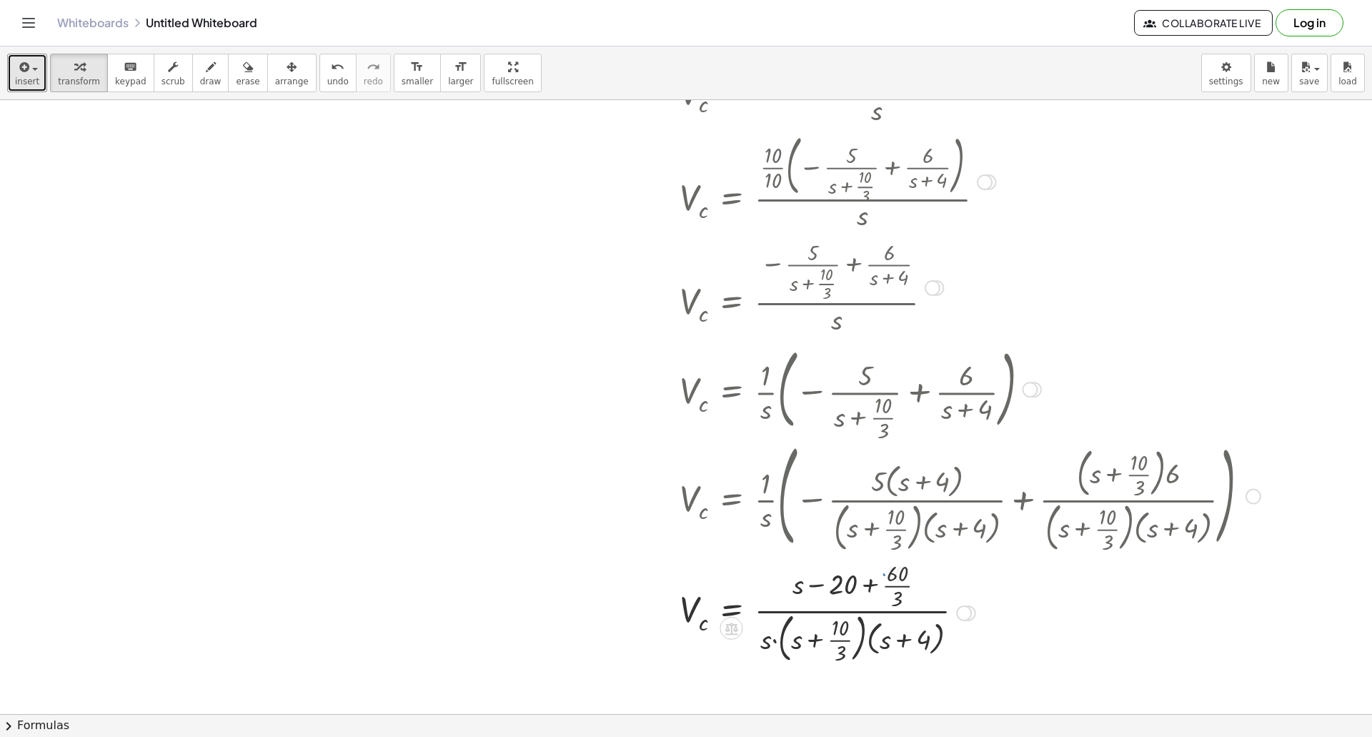
click at [880, 584] on div at bounding box center [969, 612] width 595 height 110
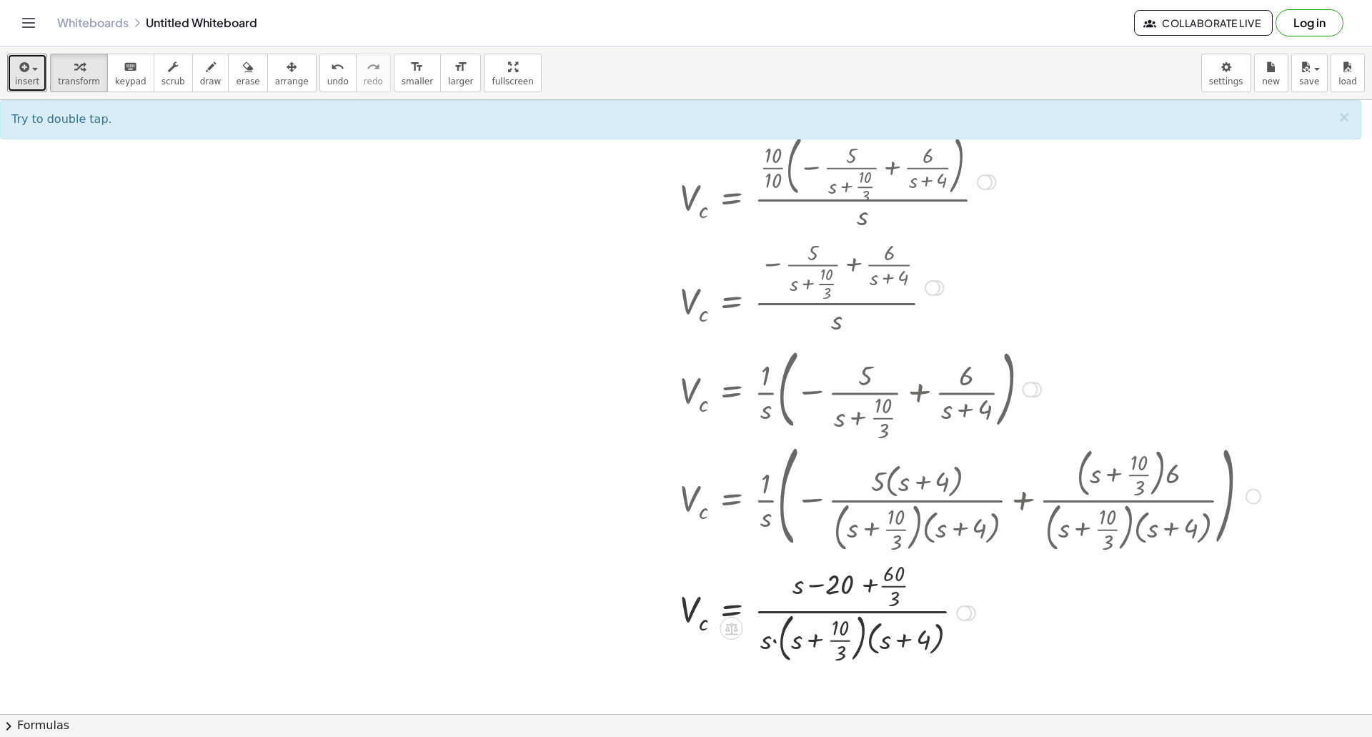
click at [870, 588] on div at bounding box center [969, 612] width 595 height 110
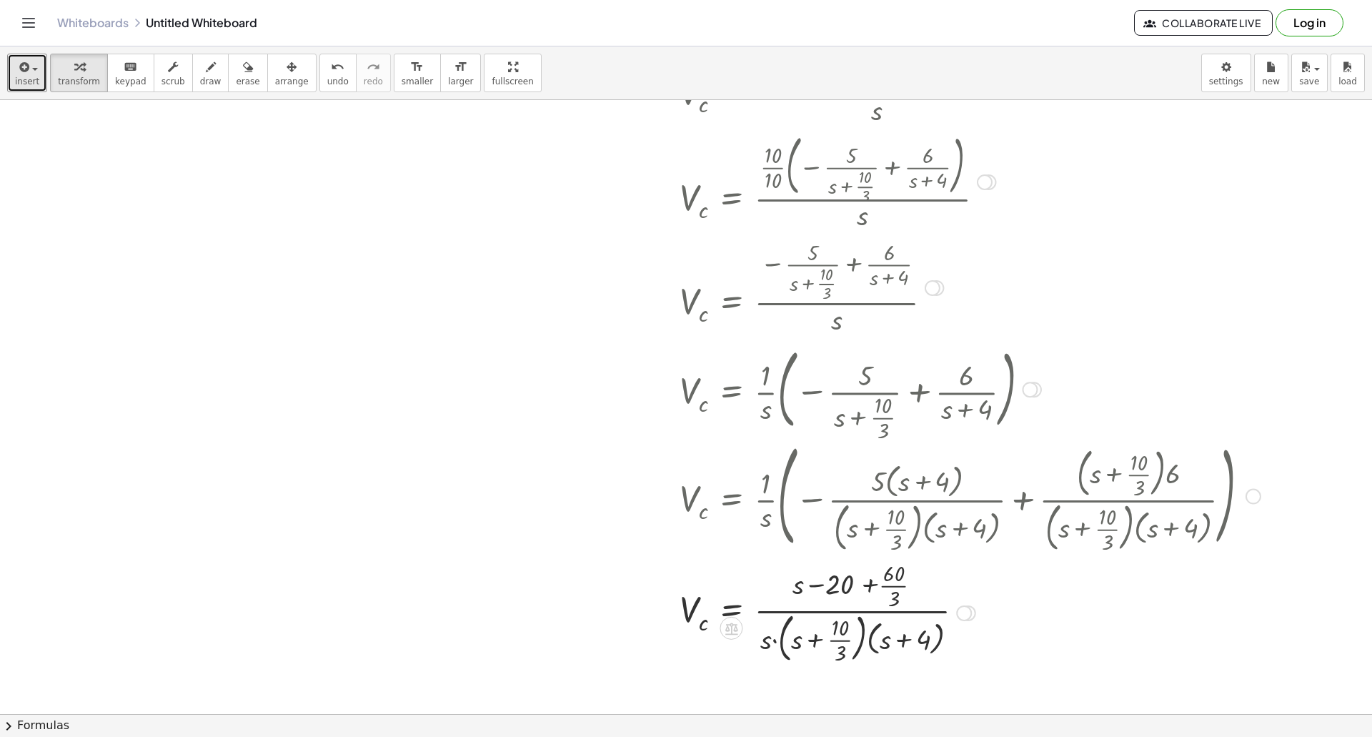
click at [870, 588] on div at bounding box center [969, 612] width 595 height 110
click at [880, 584] on div at bounding box center [969, 612] width 595 height 110
click at [878, 588] on div at bounding box center [969, 612] width 595 height 110
click at [883, 579] on div at bounding box center [969, 612] width 595 height 110
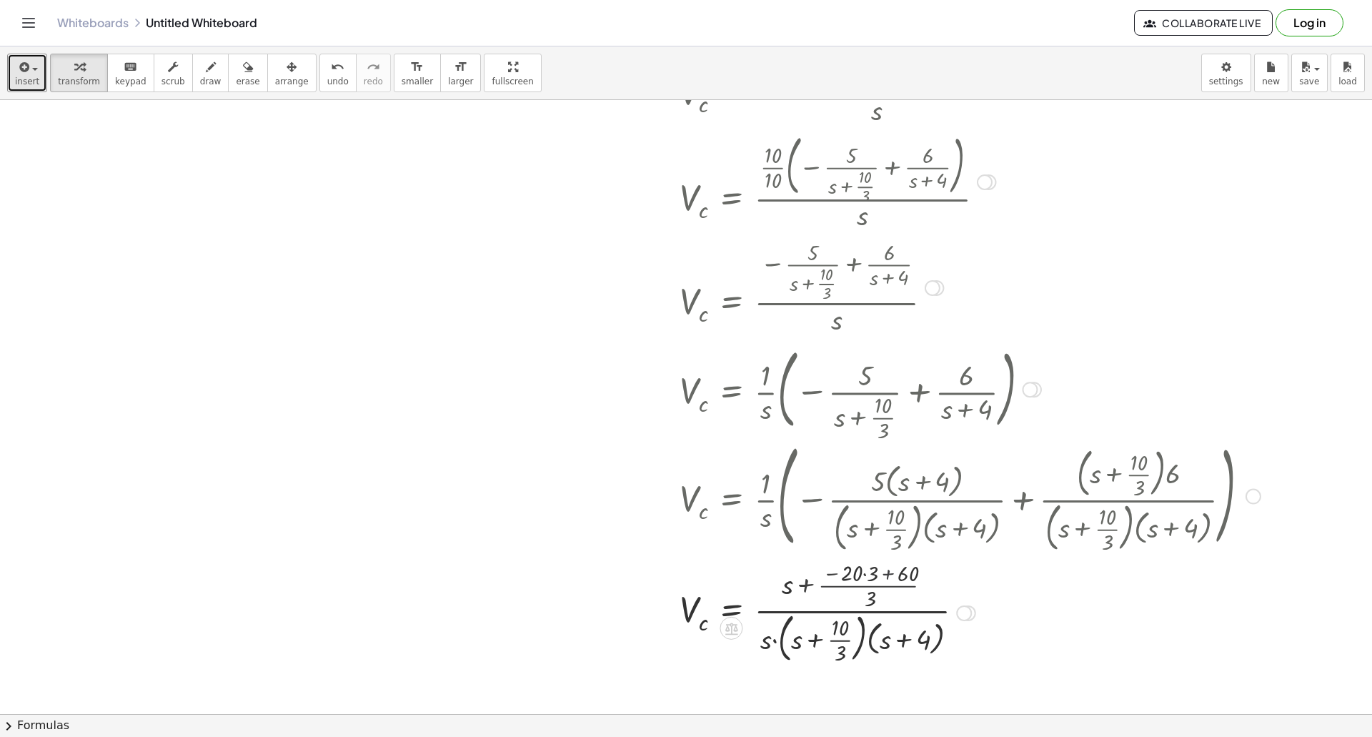
click at [890, 577] on div at bounding box center [969, 612] width 595 height 110
click at [865, 572] on div at bounding box center [969, 612] width 595 height 110
click at [864, 577] on div at bounding box center [969, 612] width 595 height 110
click at [876, 577] on div at bounding box center [969, 612] width 595 height 110
click at [874, 589] on div at bounding box center [969, 612] width 595 height 110
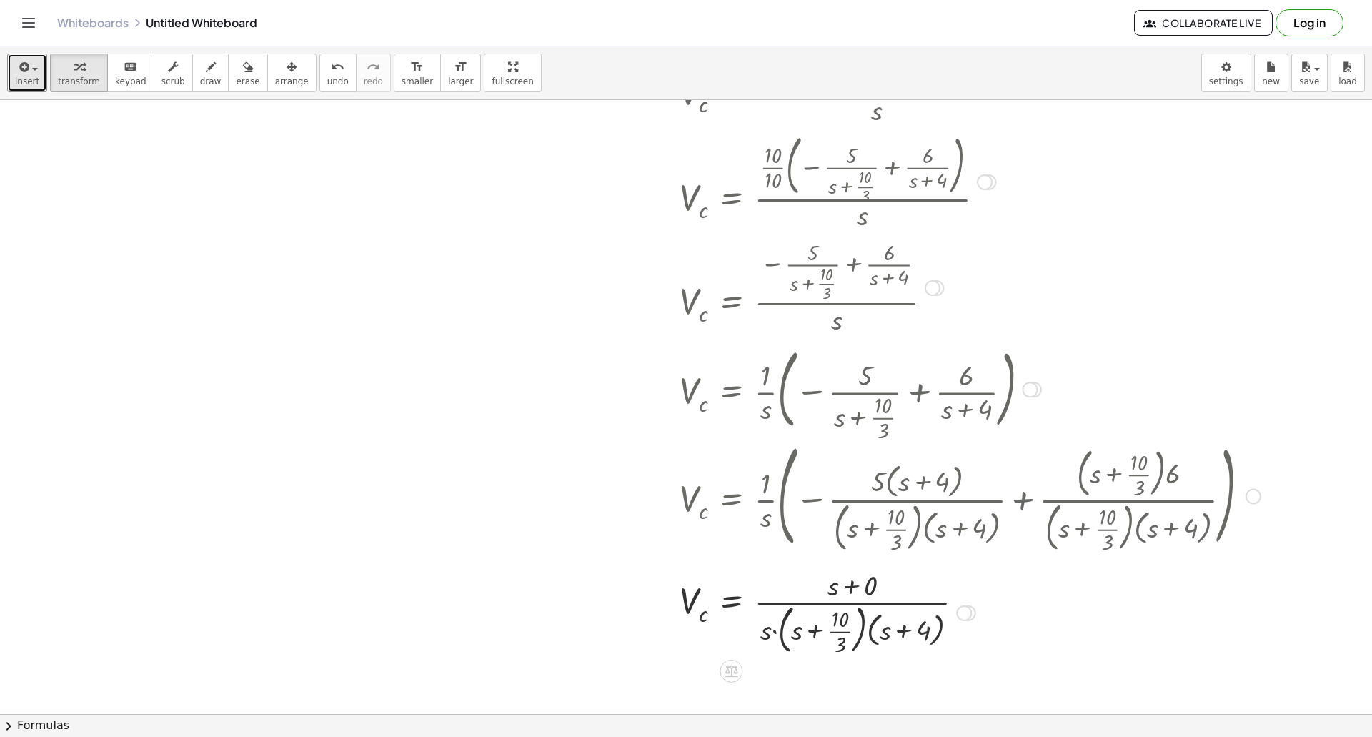
click at [862, 589] on div at bounding box center [969, 611] width 595 height 93
drag, startPoint x: 769, startPoint y: 635, endPoint x: 849, endPoint y: 598, distance: 88.2
drag, startPoint x: 850, startPoint y: 630, endPoint x: 908, endPoint y: 609, distance: 61.7
click at [908, 609] on div at bounding box center [969, 611] width 595 height 93
click at [855, 618] on div at bounding box center [969, 611] width 595 height 89
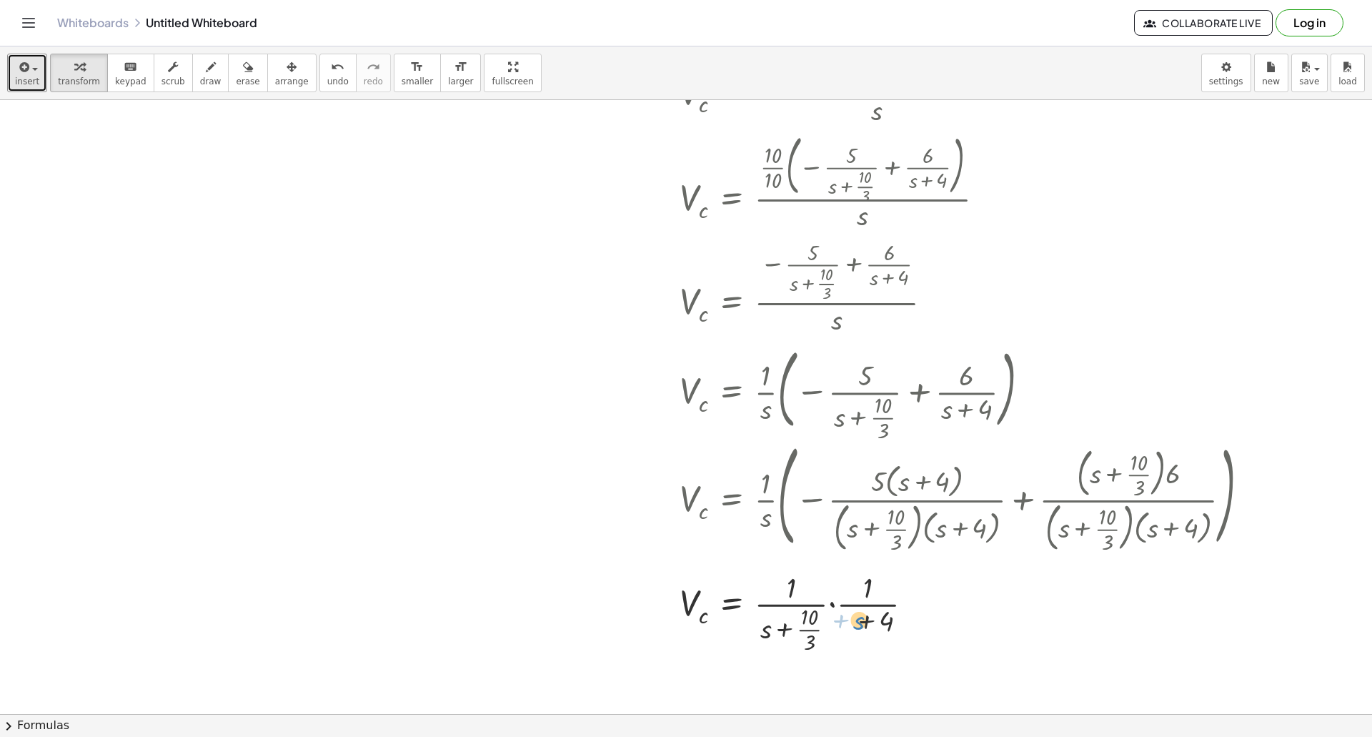
drag, startPoint x: 841, startPoint y: 618, endPoint x: 856, endPoint y: 618, distance: 15.0
click at [855, 618] on div at bounding box center [969, 611] width 595 height 89
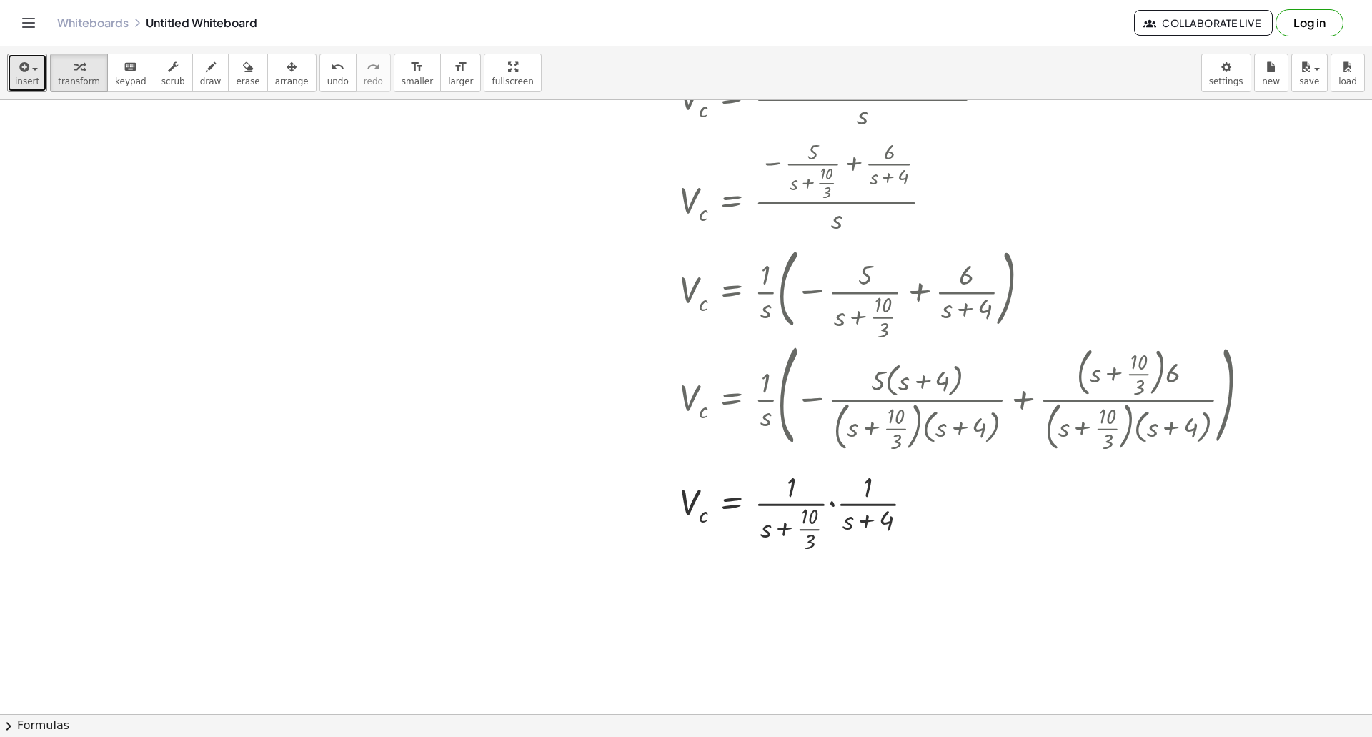
scroll to position [357, 0]
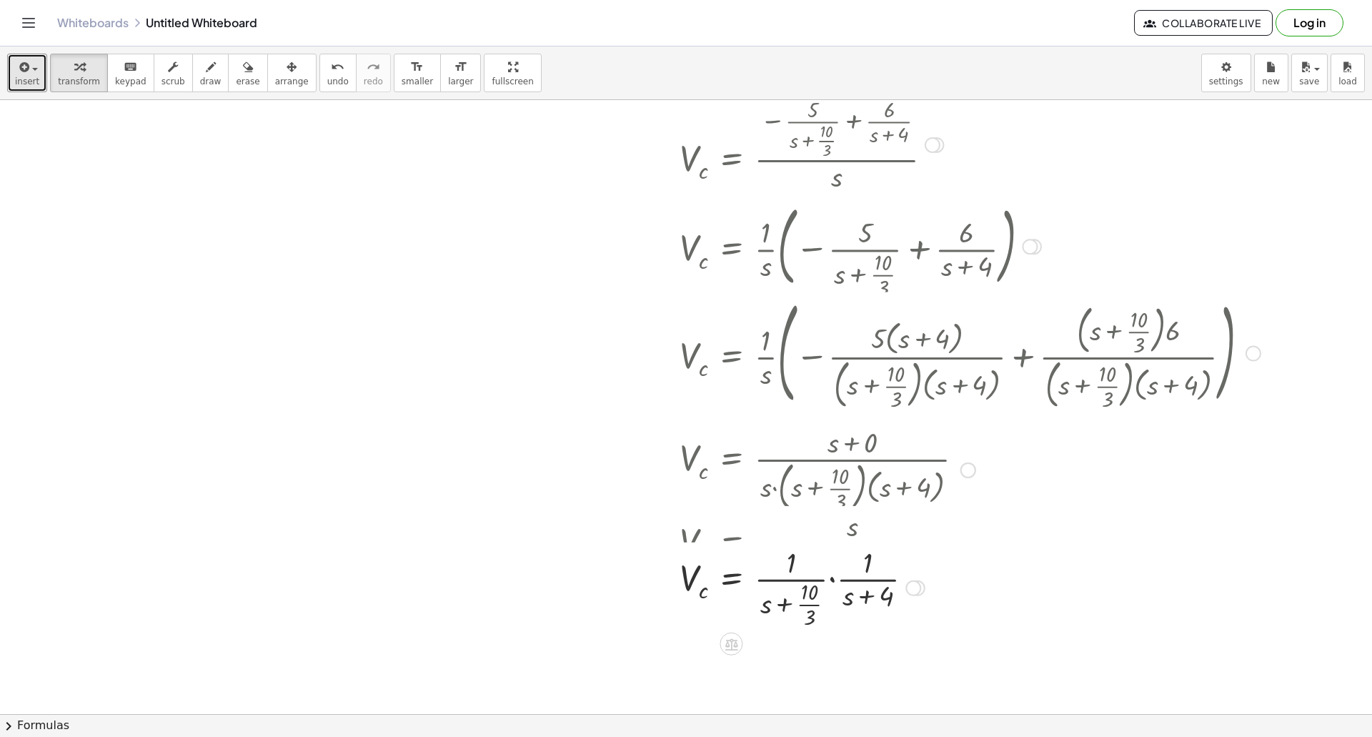
drag, startPoint x: 914, startPoint y: 471, endPoint x: 929, endPoint y: 557, distance: 87.9
click at [731, 588] on div "V c = · ( + s + · 10 · 3 ) ( + s + 4 ) · 1 · · · 1 ·" at bounding box center [731, 588] width 0 height 0
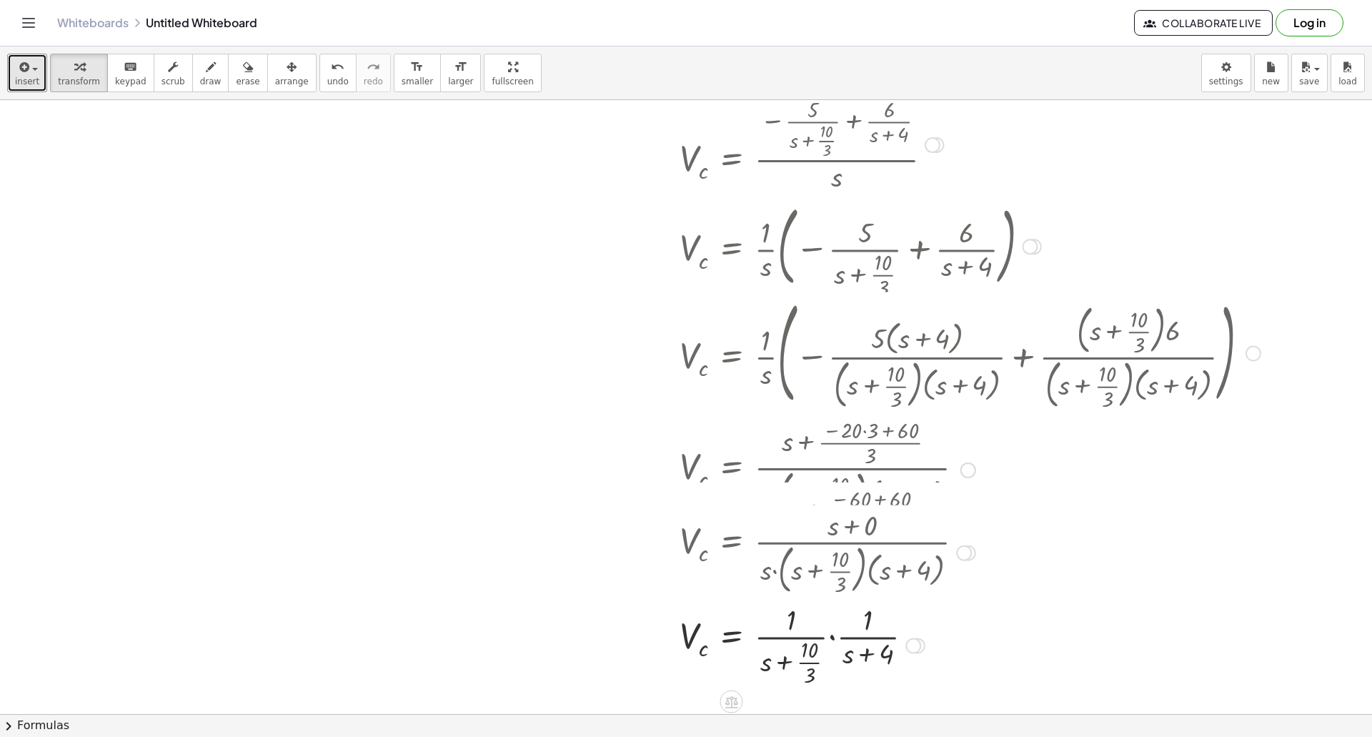
drag, startPoint x: 965, startPoint y: 468, endPoint x: 953, endPoint y: 525, distance: 58.4
click at [731, 553] on div "V c = · ( + s + 0 ) · s · ( + s + · 10 · 3 ) · ( + s + 4 )" at bounding box center [731, 553] width 0 height 0
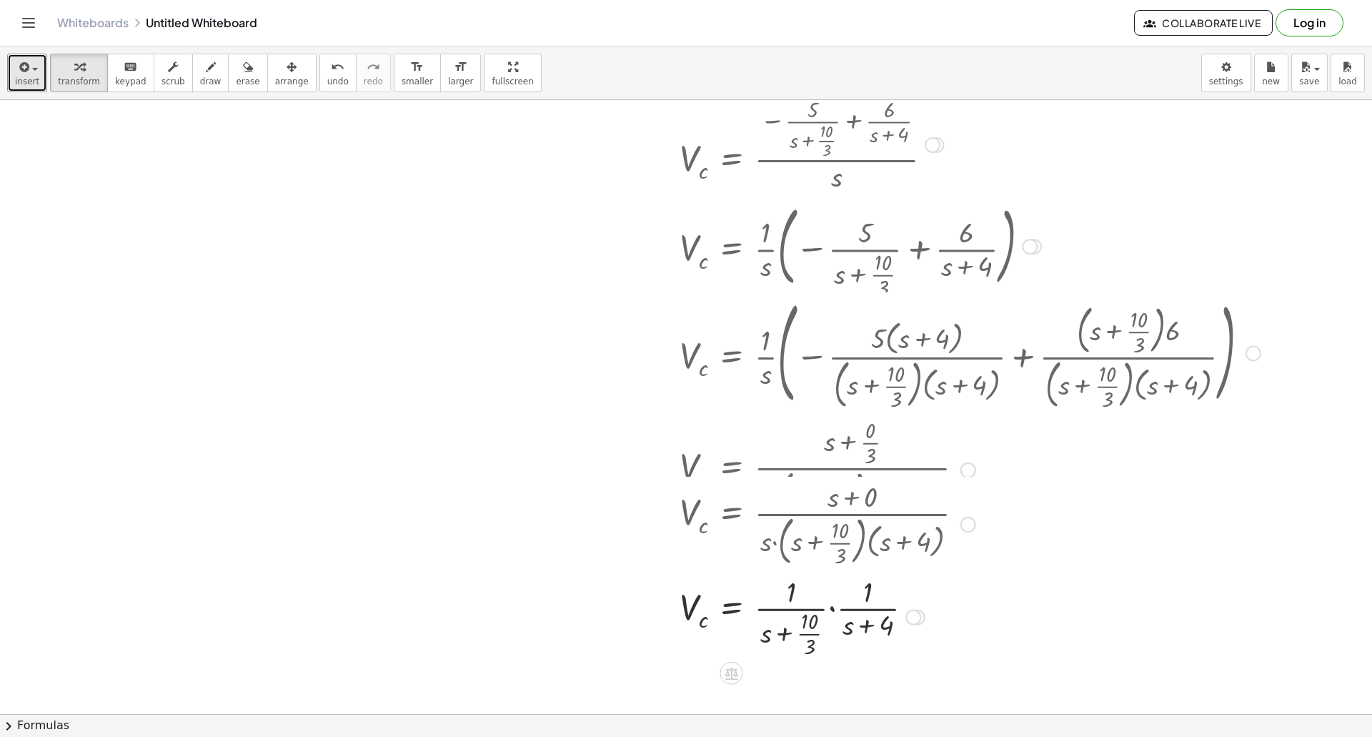
drag, startPoint x: 962, startPoint y: 469, endPoint x: 959, endPoint y: 530, distance: 61.5
click at [731, 524] on div "V c = · ( + s + 0 ) · s · ( + s + · 10 · 3 ) · ( + s + 4 )" at bounding box center [731, 524] width 0 height 0
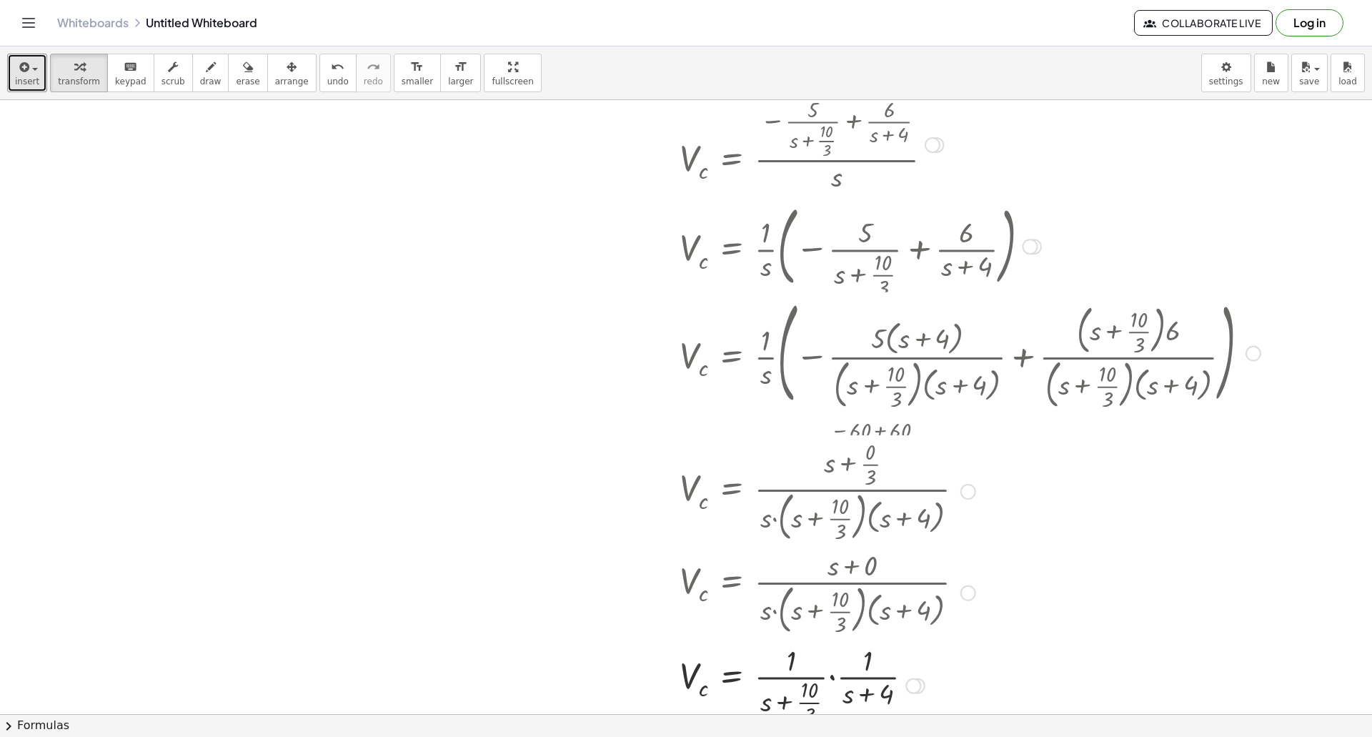
drag, startPoint x: 963, startPoint y: 469, endPoint x: 960, endPoint y: 529, distance: 60.1
click at [731, 492] on div "V c = · ( + s + · 0 · 3 ) · s · ( + s + · 10 · 3 ) · ( + s + 4 )" at bounding box center [731, 492] width 0 height 0
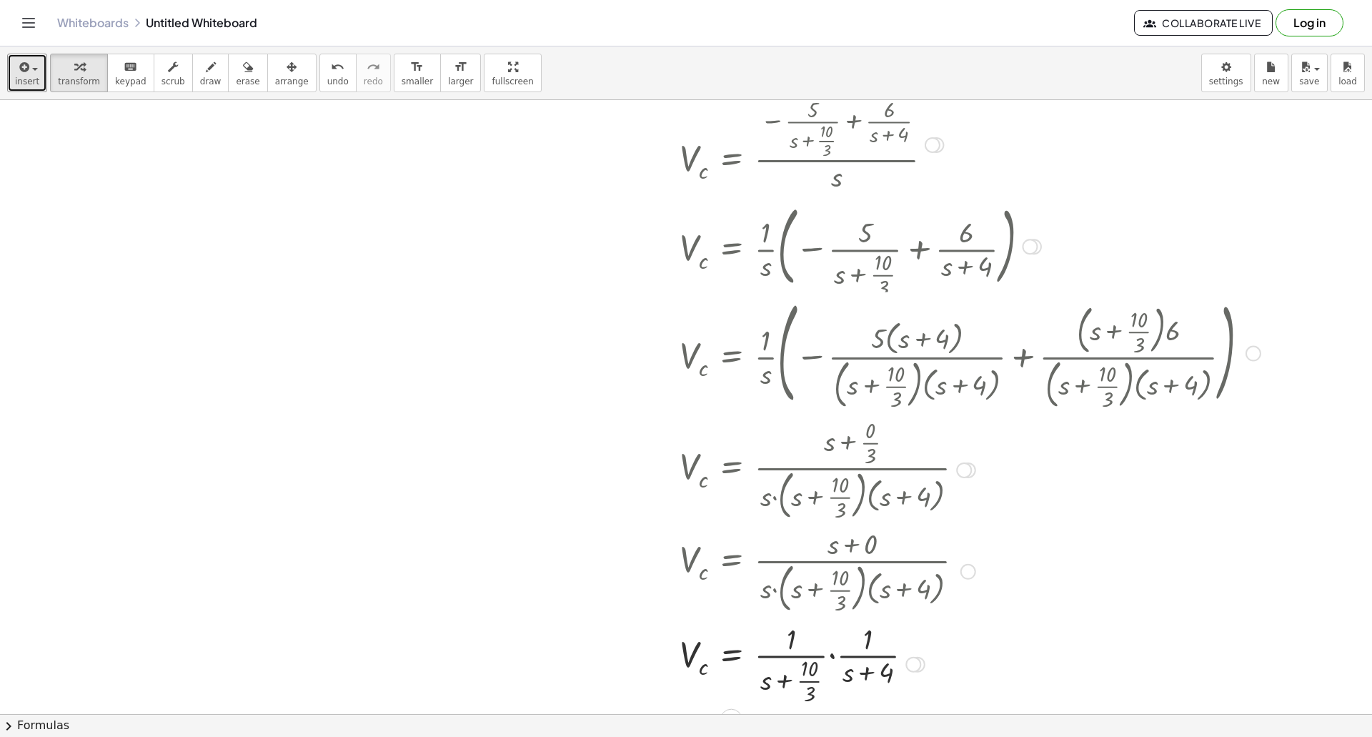
drag, startPoint x: 965, startPoint y: 466, endPoint x: 955, endPoint y: 555, distance: 89.9
click at [731, 470] on div "V c = · ( + s + · 0 · 3 ) · s · ( + s + · 10 · 3 ) · ( + s + 4 )" at bounding box center [731, 470] width 0 height 0
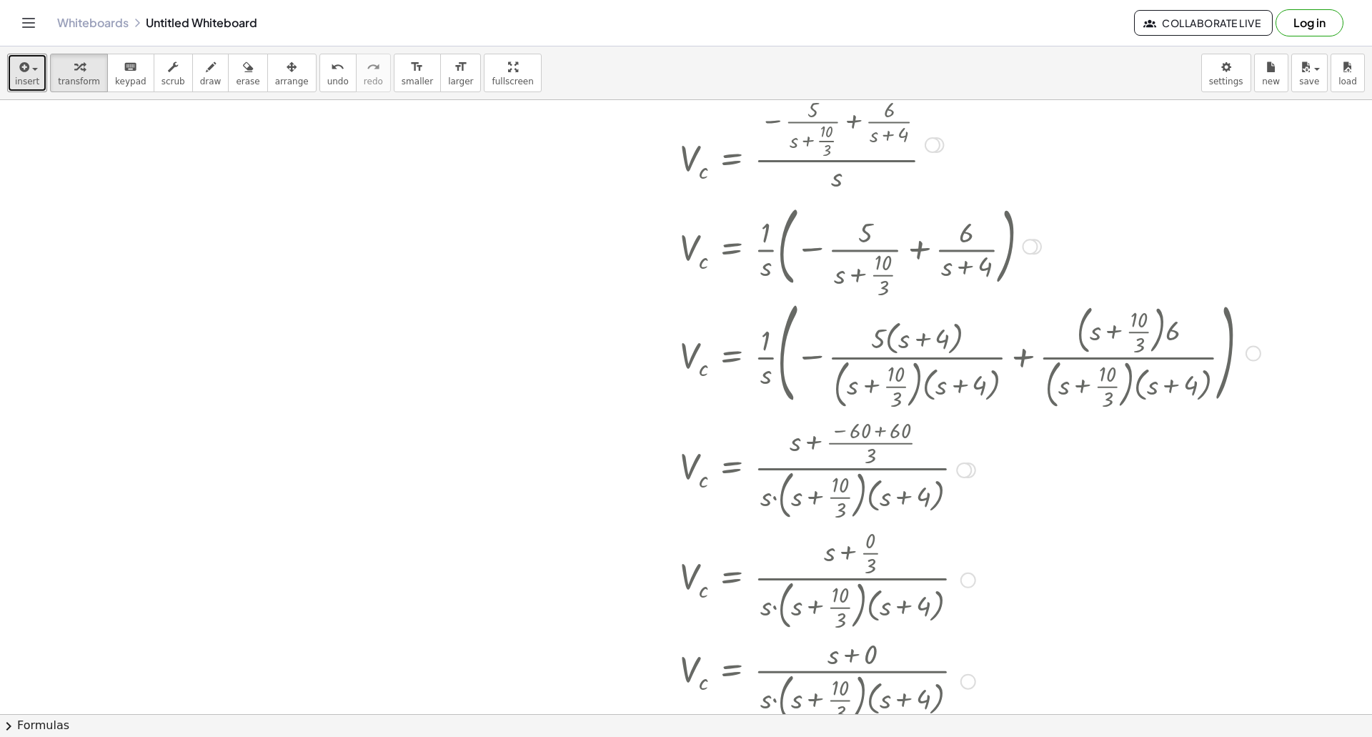
click at [731, 470] on div "V c = · ( + s + · ( − 60 + 60 ) · 3 ) · s · ( + s + · 10 · 3 ) · ( + s + 4 )" at bounding box center [731, 470] width 0 height 0
drag, startPoint x: 965, startPoint y: 479, endPoint x: 964, endPoint y: 508, distance: 28.6
click at [964, 508] on div at bounding box center [969, 469] width 595 height 110
drag, startPoint x: 964, startPoint y: 474, endPoint x: 957, endPoint y: 548, distance: 73.9
click at [731, 470] on div "V c = · ( + s + · ( − · 20 · 3 + 60 ) · 3 ) · s · ( + s + · 10 · 3 ) · ( + s + …" at bounding box center [731, 470] width 0 height 0
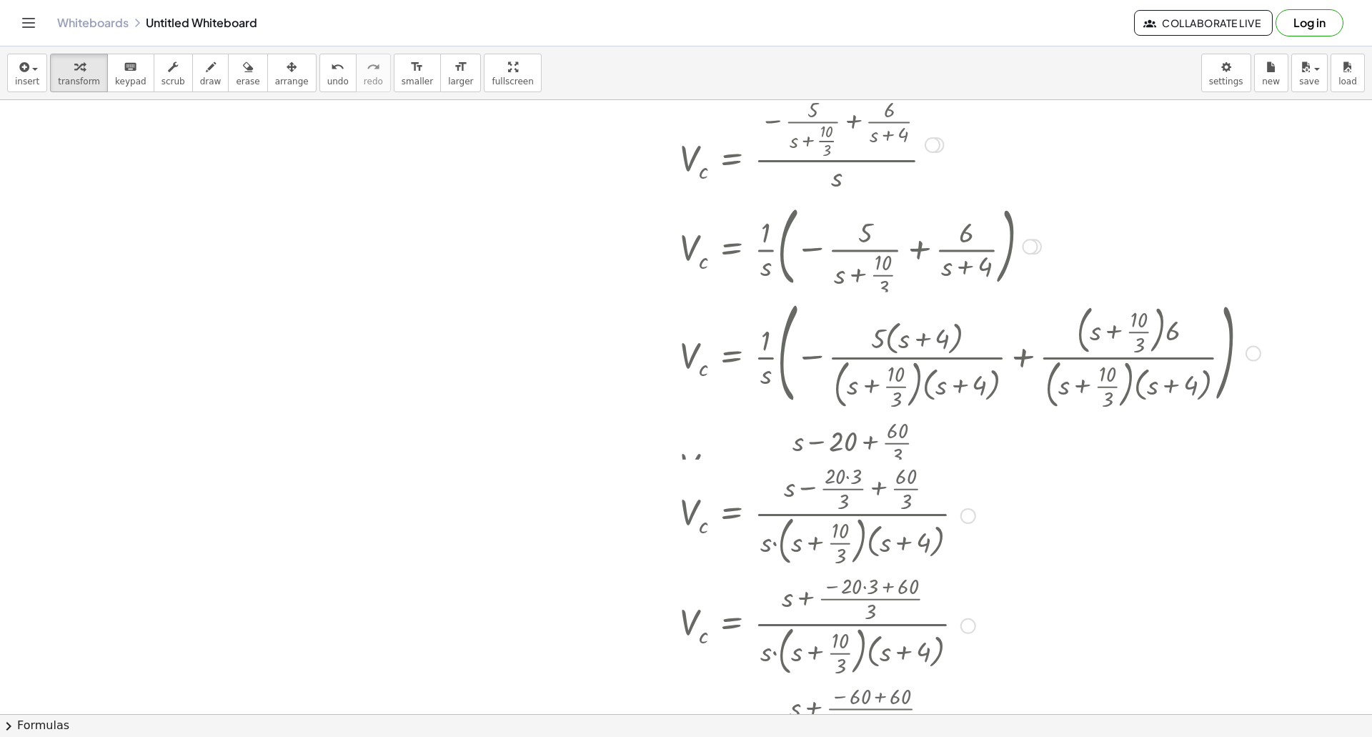
drag, startPoint x: 964, startPoint y: 473, endPoint x: 963, endPoint y: 522, distance: 49.3
click at [731, 516] on div "V c = · ( + s − · 20 · 3 · 3 + · 60 · 3 ) · s · ( + s + · 10 · 3 ) · ( + s + 4 )" at bounding box center [731, 516] width 0 height 0
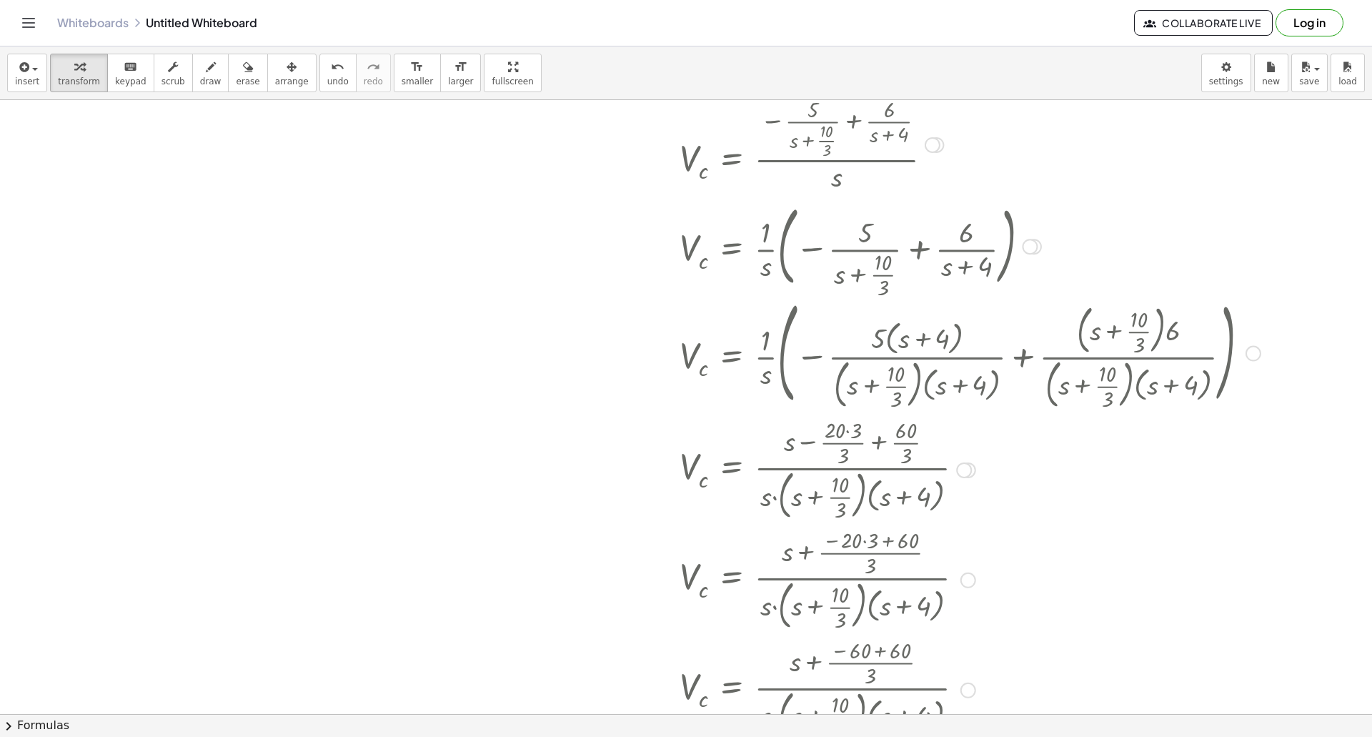
drag, startPoint x: 965, startPoint y: 471, endPoint x: 963, endPoint y: 547, distance: 75.8
click at [731, 470] on div "V c = · ( + s − · 20 · 3 · 3 + · 60 · 3 ) · s · ( + s + · 10 · 3 ) · ( + s + 4 )" at bounding box center [731, 470] width 0 height 0
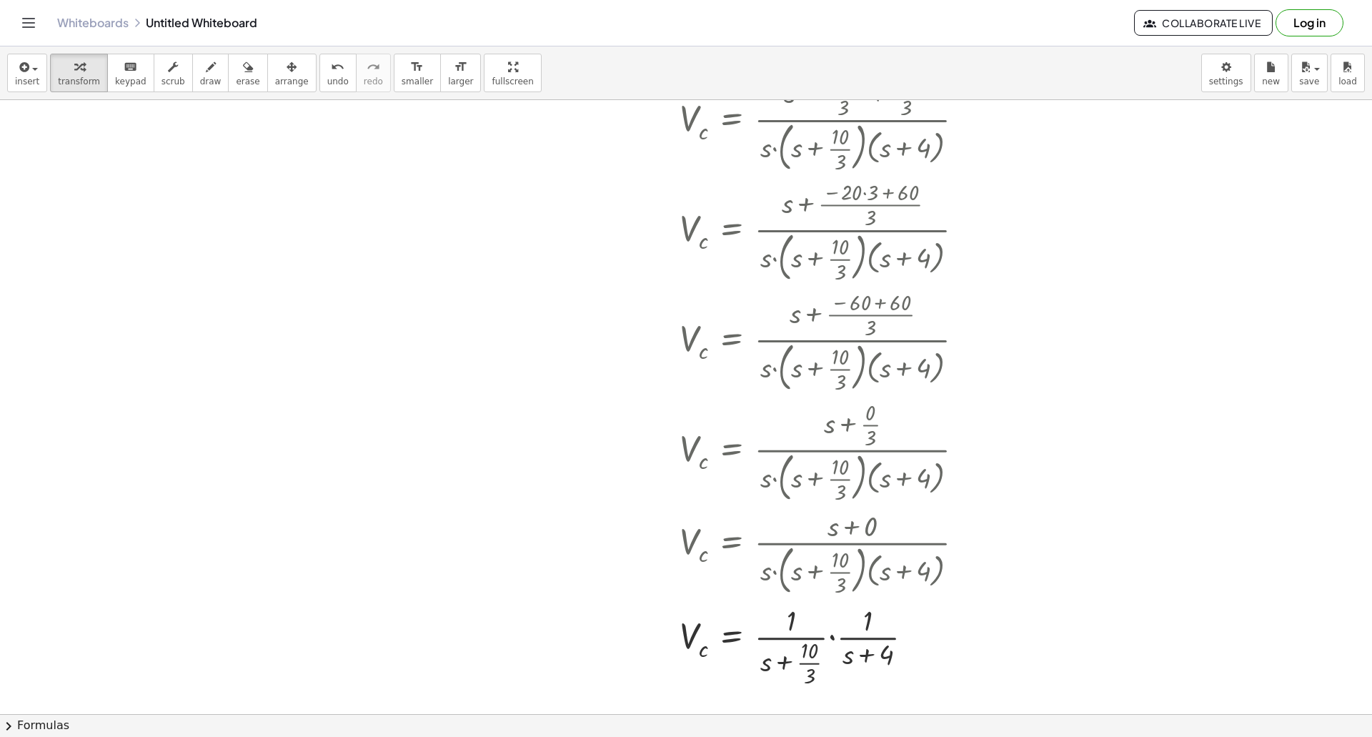
scroll to position [1227, 0]
